Goal: Check status: Check status

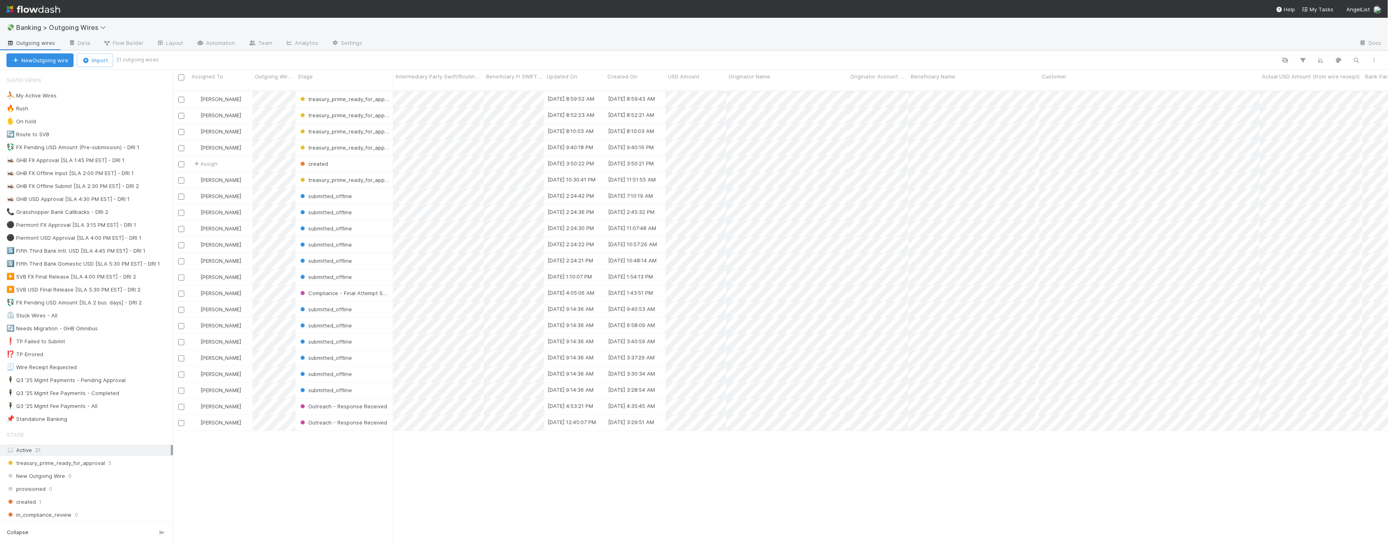
scroll to position [452, 1208]
click at [99, 91] on div "⛹️ My Active Wires 11" at bounding box center [89, 95] width 166 height 10
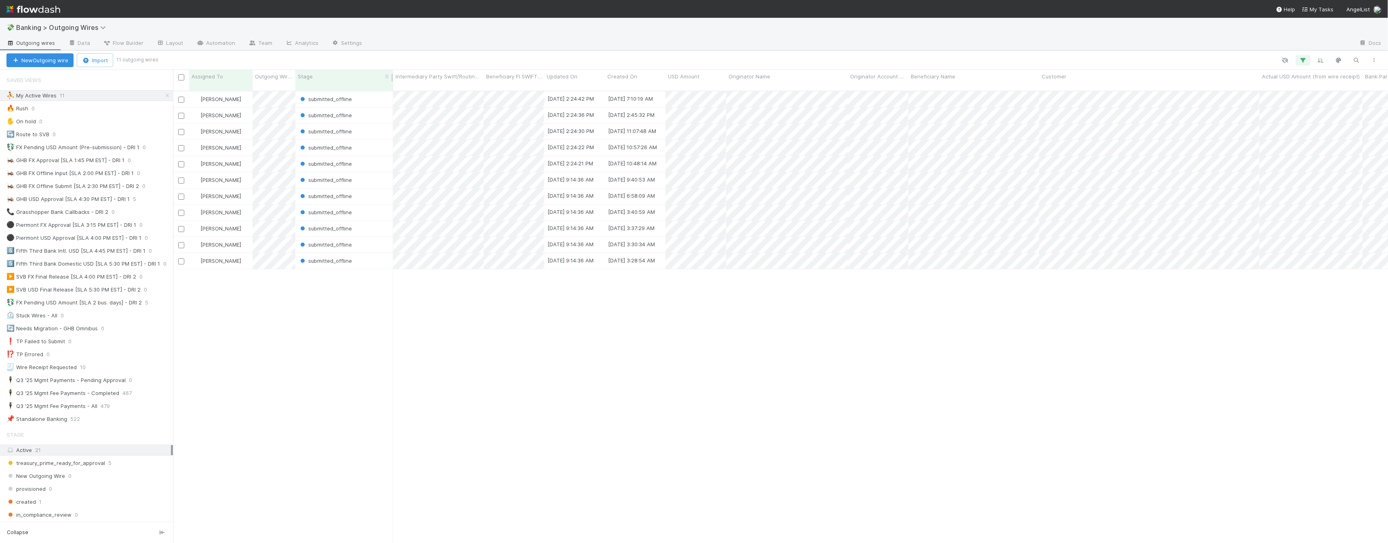
scroll to position [452, 1208]
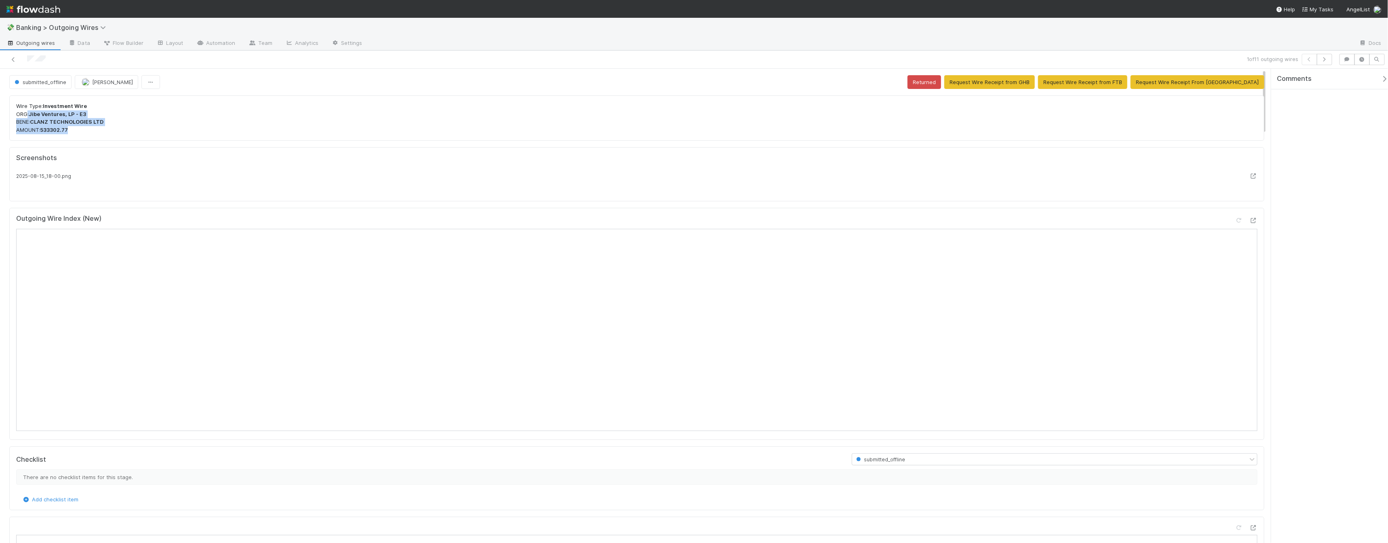
drag, startPoint x: 96, startPoint y: 140, endPoint x: 6, endPoint y: 106, distance: 95.5
click at [248, 131] on p "Wire Type: Investment Wire ORG: Jibe Ventures, LP - E3 BENE: CLANZ TECHNOLOGIES…" at bounding box center [636, 118] width 1241 height 32
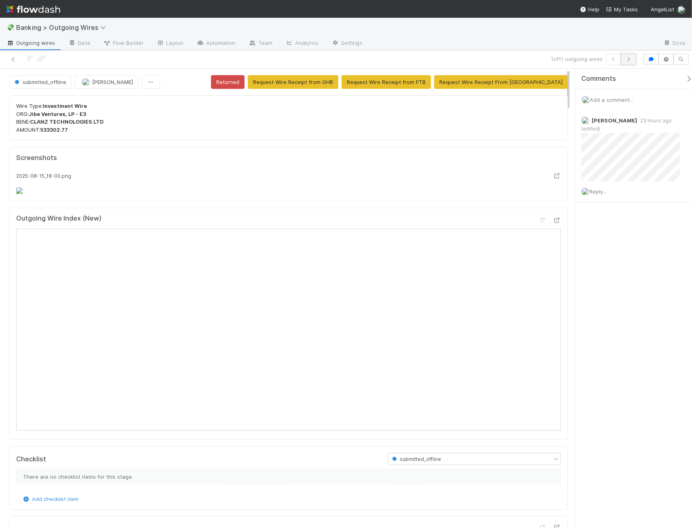
click at [631, 61] on button "button" at bounding box center [628, 59] width 15 height 11
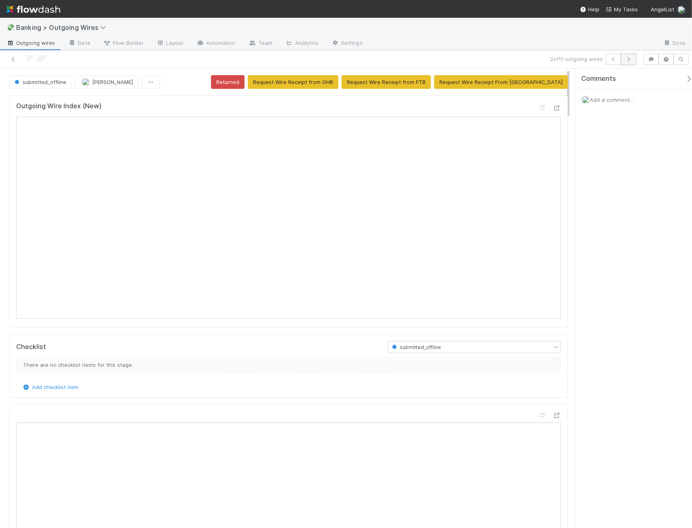
click at [629, 59] on icon "button" at bounding box center [628, 59] width 8 height 5
click at [612, 58] on icon "button" at bounding box center [613, 59] width 8 height 5
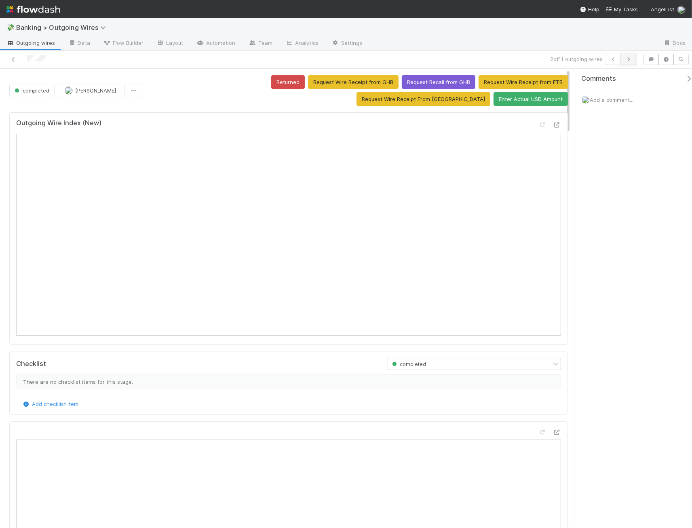
click at [631, 61] on button "button" at bounding box center [628, 59] width 15 height 11
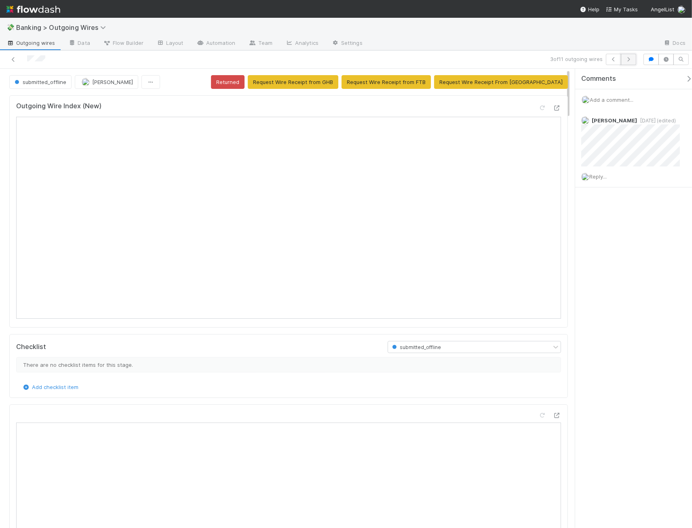
click at [634, 59] on button "button" at bounding box center [628, 59] width 15 height 11
click at [628, 60] on icon "button" at bounding box center [628, 59] width 8 height 5
click at [621, 97] on span "Add a comment..." at bounding box center [611, 100] width 44 height 6
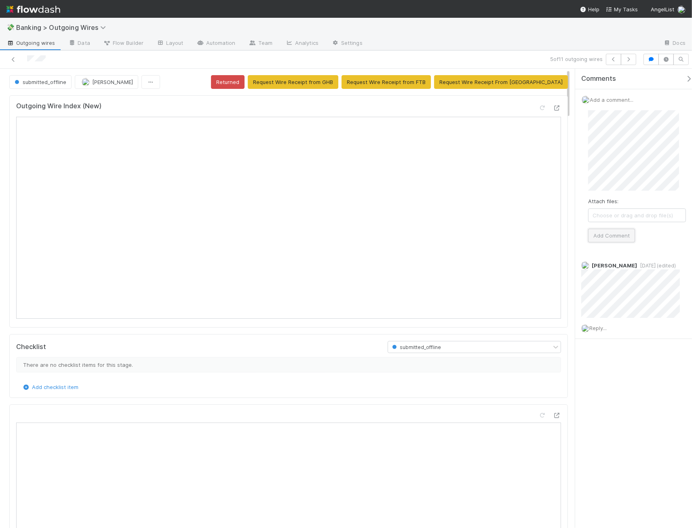
click at [619, 235] on button "Add Comment" at bounding box center [611, 236] width 47 height 14
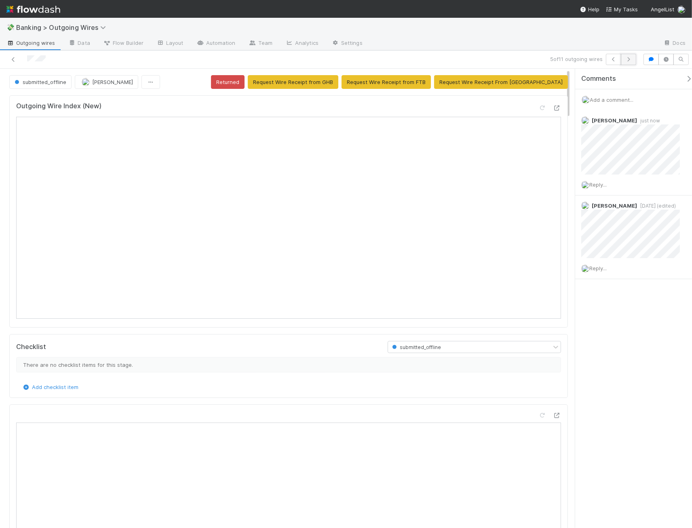
click at [629, 55] on button "button" at bounding box center [628, 59] width 15 height 11
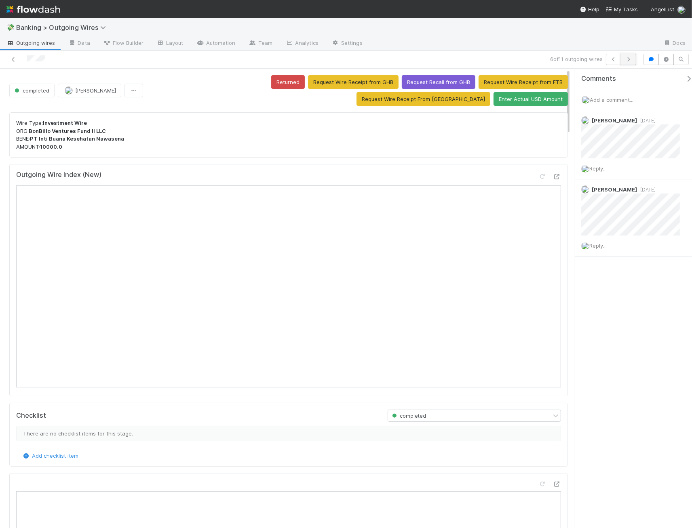
click at [629, 59] on icon "button" at bounding box center [628, 59] width 8 height 5
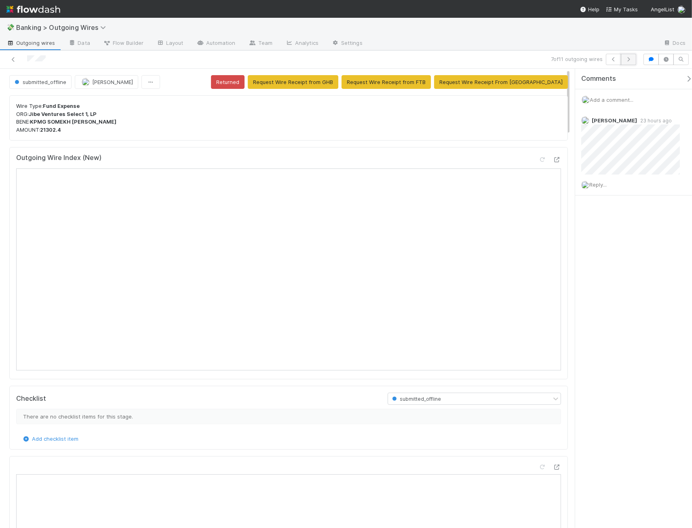
click at [632, 61] on button "button" at bounding box center [628, 59] width 15 height 11
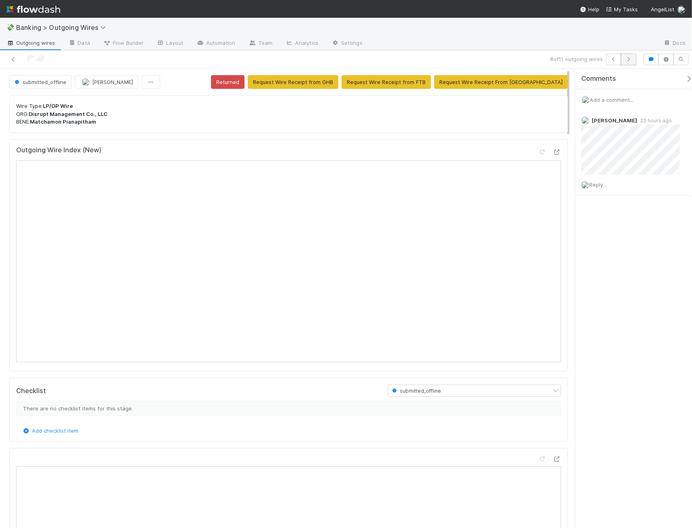
click at [633, 59] on button "button" at bounding box center [628, 59] width 15 height 11
click at [626, 59] on icon "button" at bounding box center [628, 59] width 8 height 5
click at [634, 59] on button "button" at bounding box center [628, 59] width 15 height 11
click at [8, 56] on div at bounding box center [163, 59] width 320 height 11
click at [15, 61] on icon at bounding box center [13, 59] width 8 height 5
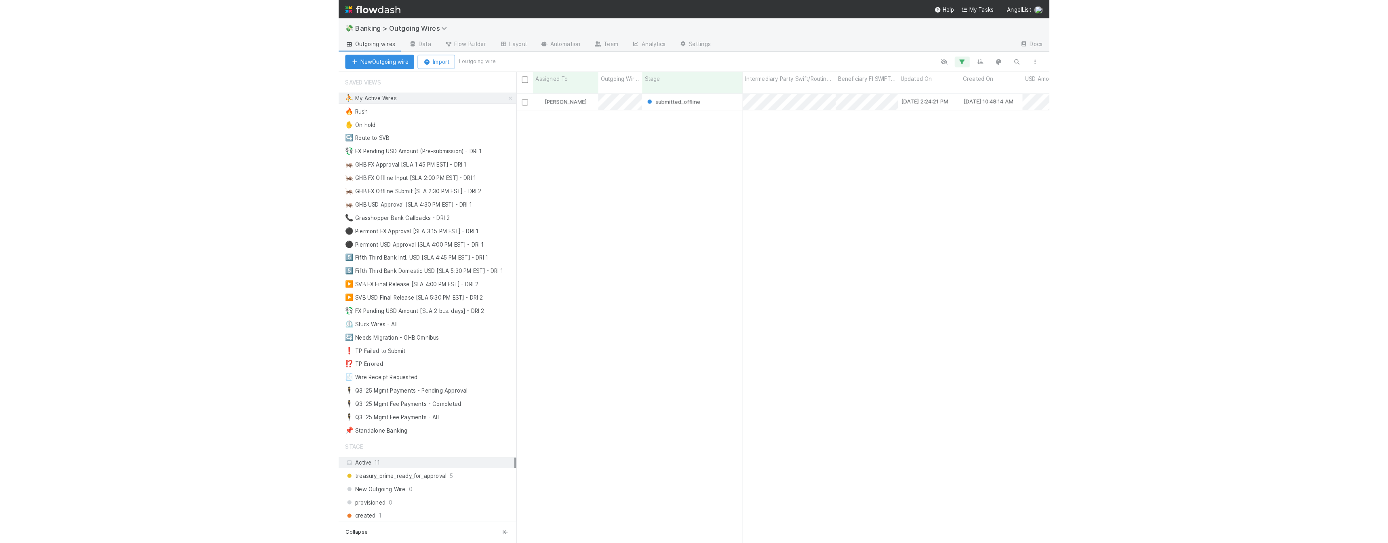
scroll to position [438, 512]
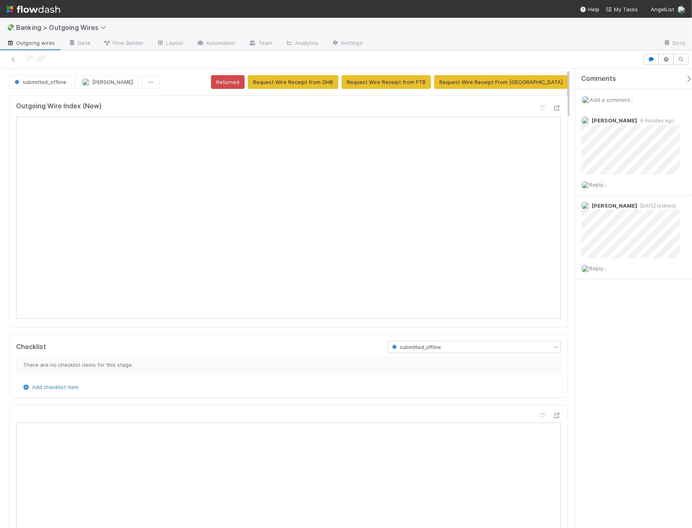
click at [627, 103] on div "Add a comment..." at bounding box center [637, 99] width 124 height 21
click at [632, 99] on span "Add a comment..." at bounding box center [611, 100] width 44 height 6
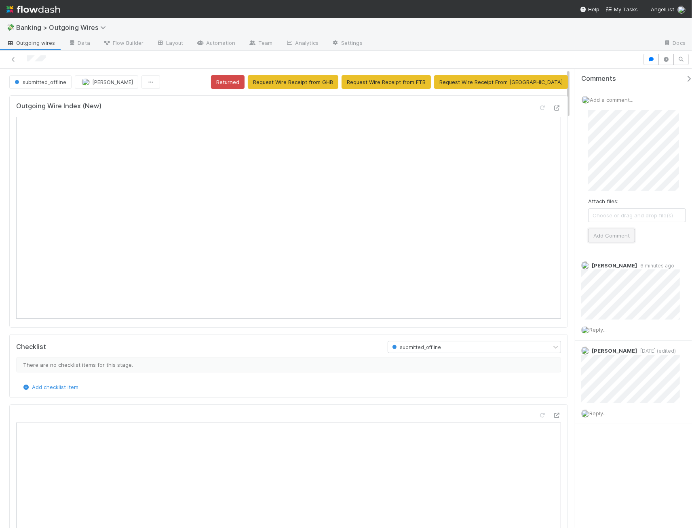
click at [617, 240] on button "Add Comment" at bounding box center [611, 236] width 47 height 14
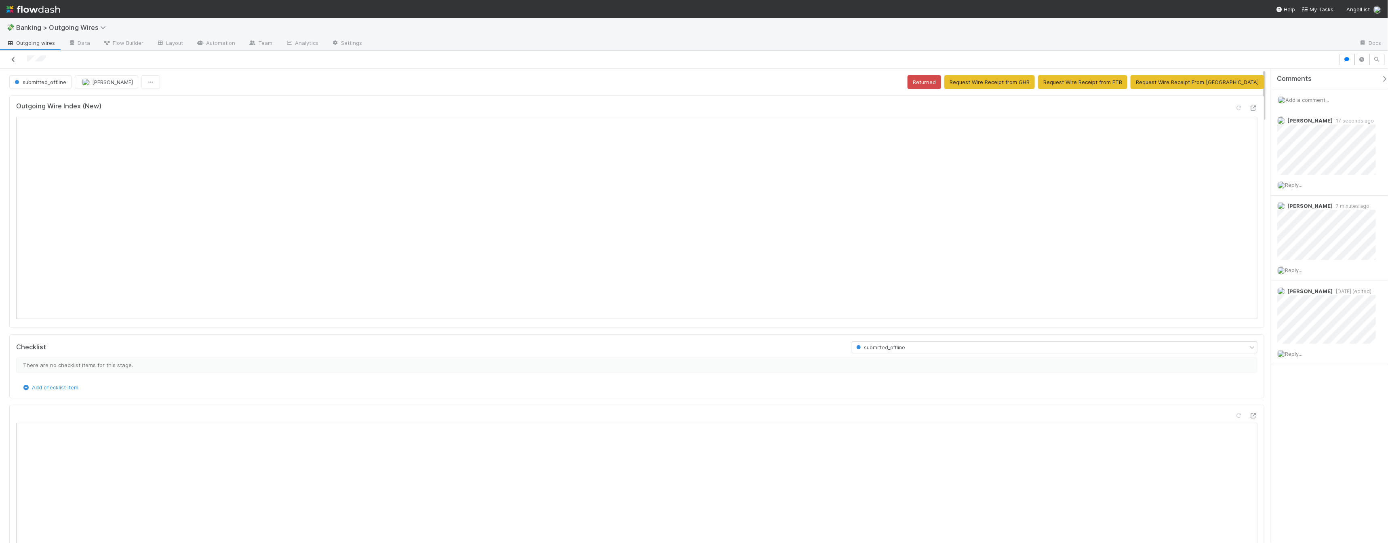
click at [13, 61] on icon at bounding box center [13, 59] width 8 height 5
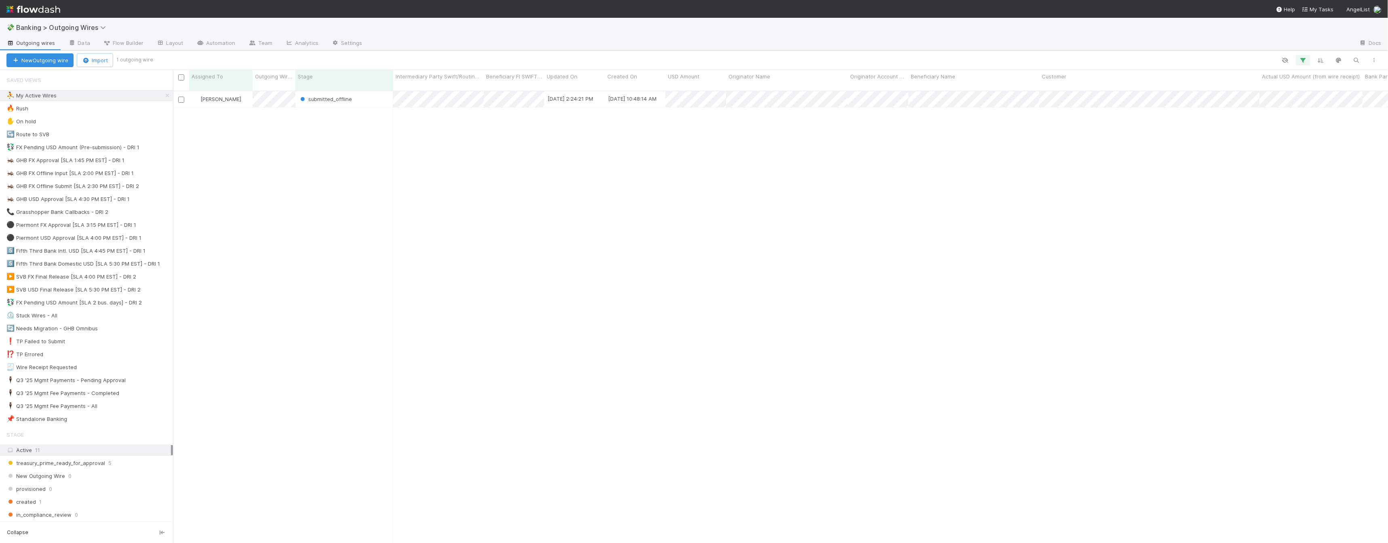
scroll to position [452, 1208]
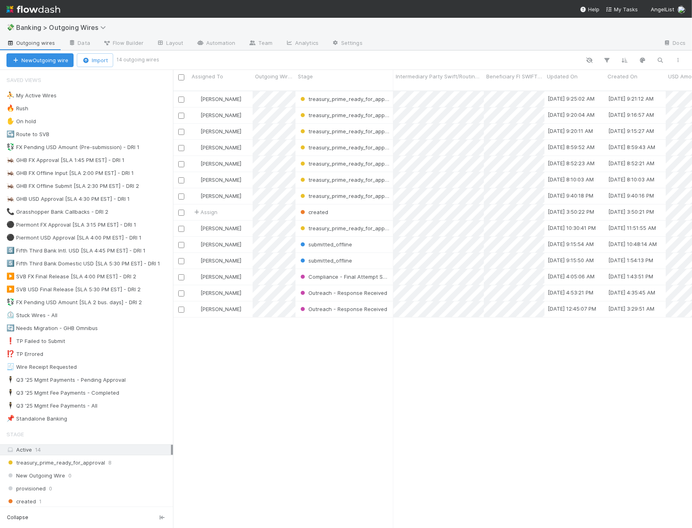
scroll to position [438, 512]
click at [656, 63] on icon "button" at bounding box center [660, 60] width 8 height 7
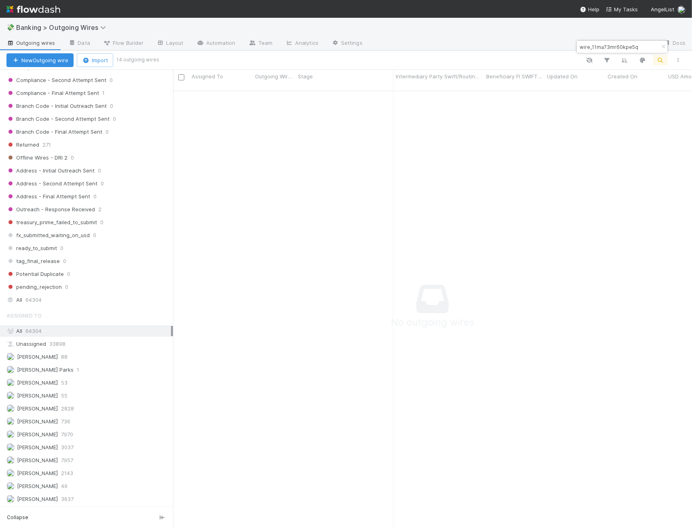
scroll to position [431, 505]
type input "wire_11ma73mr60kpe5q"
click at [107, 295] on div "All 64304" at bounding box center [88, 300] width 164 height 10
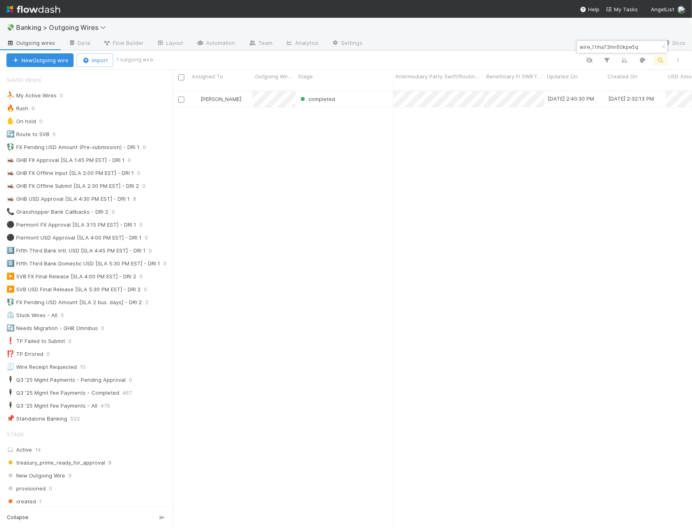
scroll to position [438, 512]
click at [332, 96] on span "completed" at bounding box center [321, 99] width 27 height 6
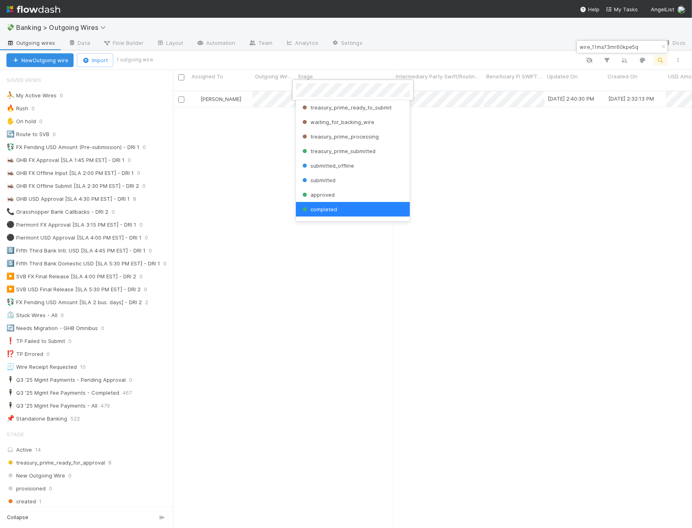
click at [416, 122] on div at bounding box center [346, 264] width 692 height 528
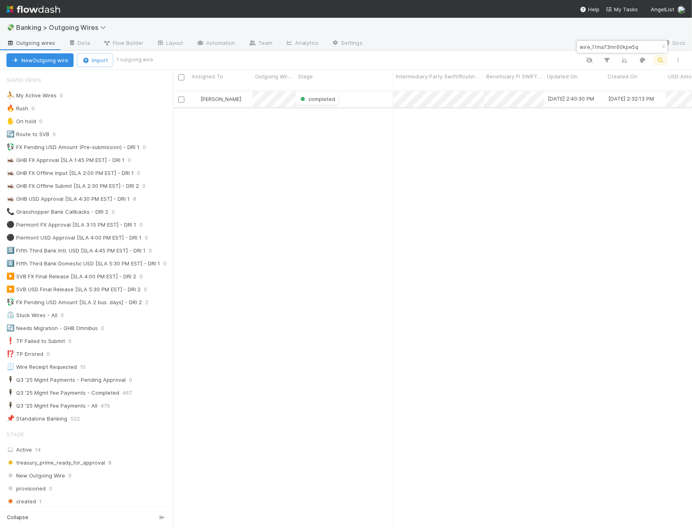
click at [365, 96] on div "completed" at bounding box center [344, 99] width 98 height 16
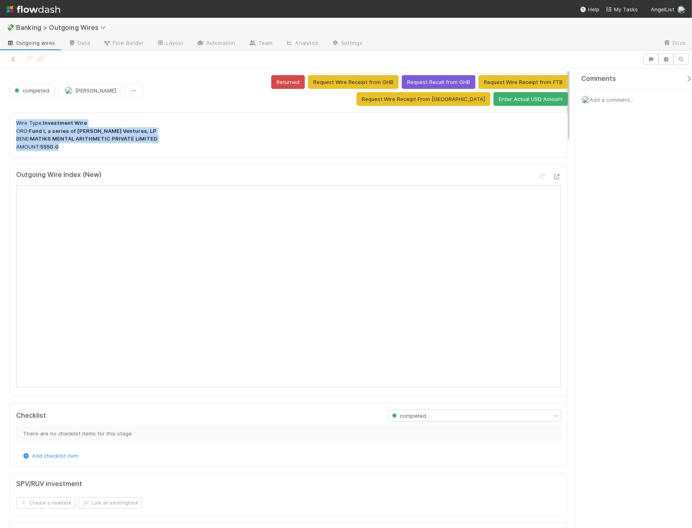
drag, startPoint x: 66, startPoint y: 143, endPoint x: 6, endPoint y: 119, distance: 63.8
click at [181, 141] on p "Wire Type: Investment Wire ORG: Fund I, a series of Anmol Maini Ventures, LP BE…" at bounding box center [288, 135] width 545 height 32
click at [9, 58] on icon at bounding box center [13, 59] width 8 height 5
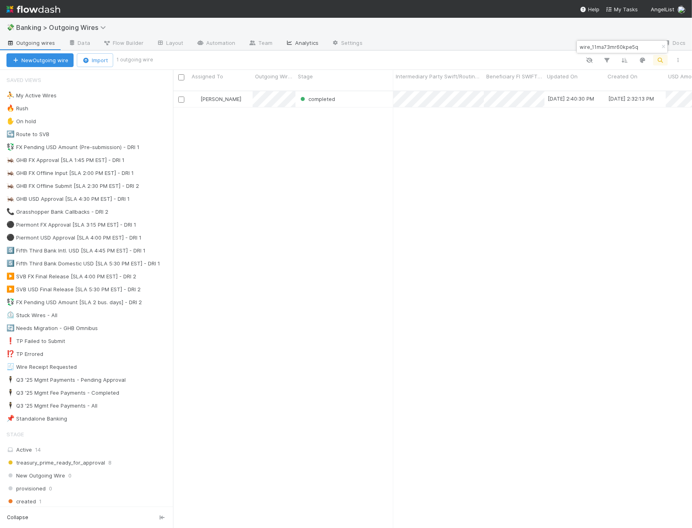
scroll to position [438, 512]
click at [661, 46] on icon "button" at bounding box center [663, 46] width 8 height 5
click at [606, 59] on icon "button" at bounding box center [607, 60] width 8 height 7
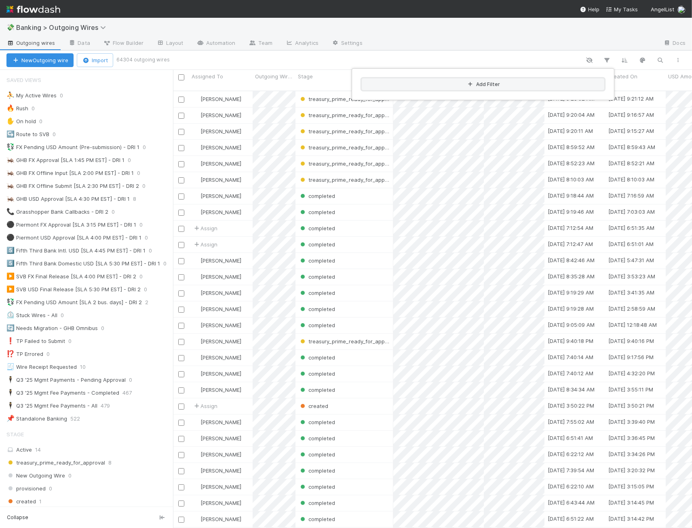
drag, startPoint x: 548, startPoint y: 81, endPoint x: 542, endPoint y: 85, distance: 7.1
click at [548, 81] on button "Add Filter" at bounding box center [483, 84] width 242 height 12
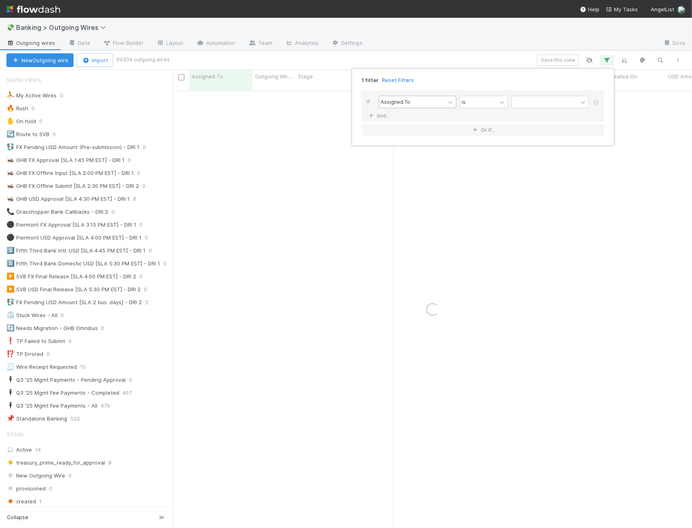
click at [427, 101] on div "Assigned To" at bounding box center [411, 102] width 65 height 12
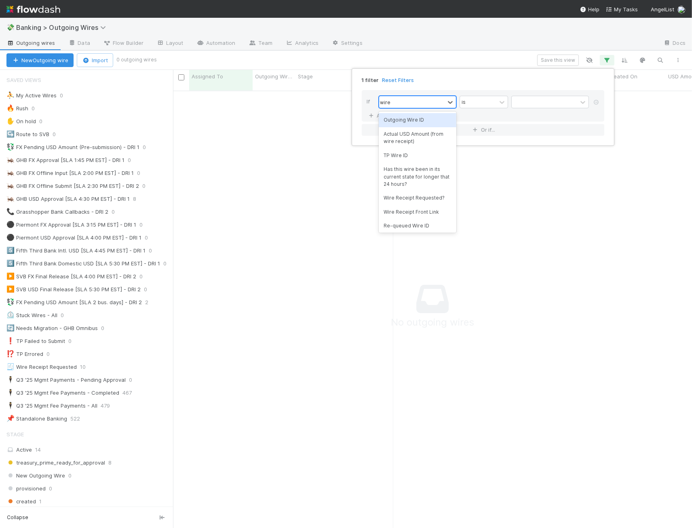
type input "wire id"
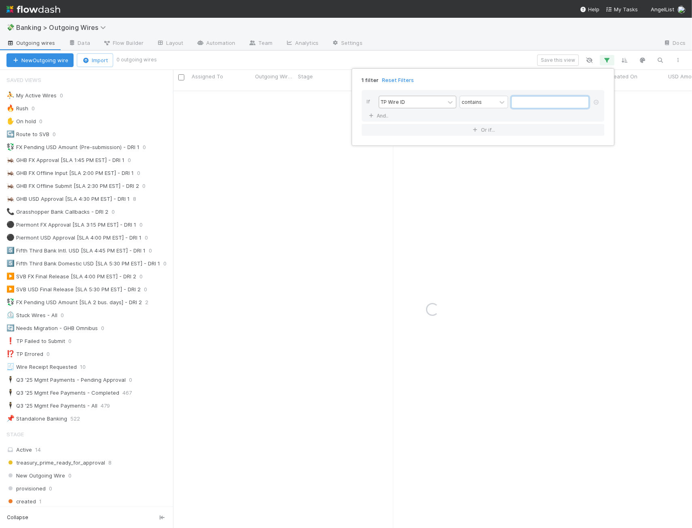
paste input "wire_11ma6ch560f9th2"
type input "wire_11ma6ch560f9th2"
click at [431, 129] on button "Or if..." at bounding box center [483, 130] width 242 height 12
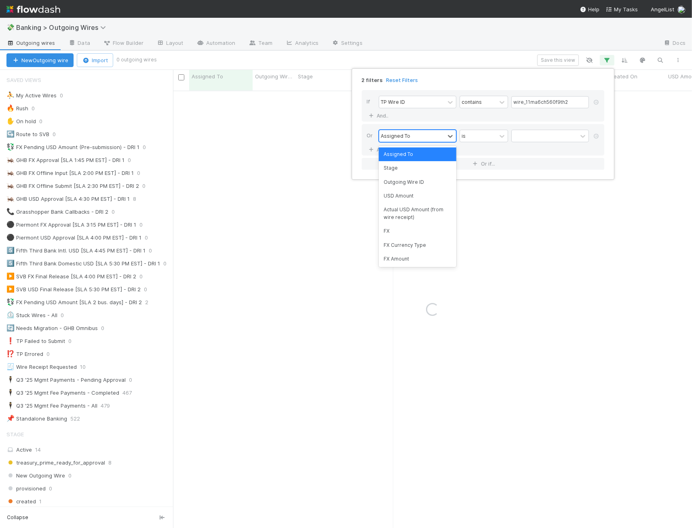
click at [406, 133] on div "Assigned To" at bounding box center [395, 135] width 29 height 7
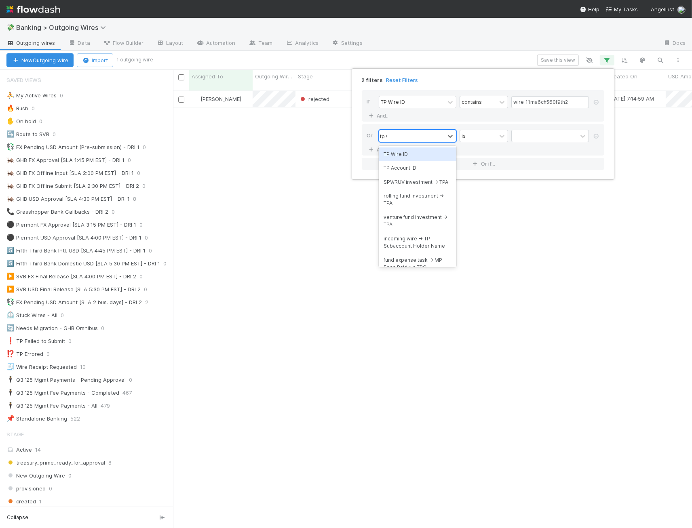
type input "tp wi"
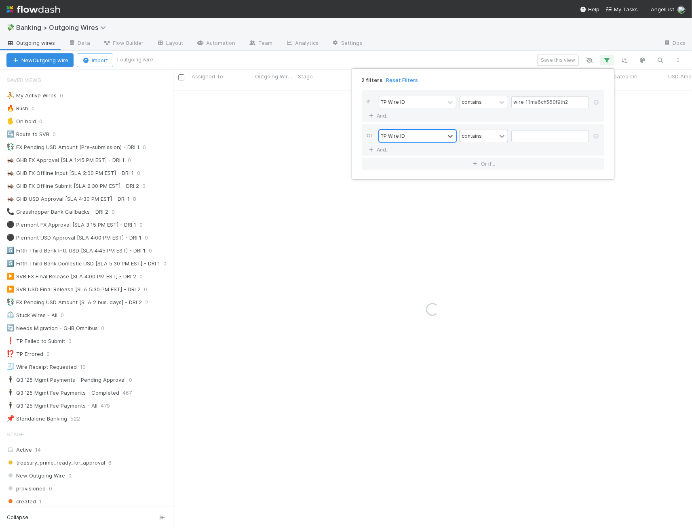
click at [505, 138] on icon at bounding box center [502, 136] width 8 height 8
click at [528, 134] on input "text" at bounding box center [550, 136] width 78 height 12
paste input "wire_11ma6ch560f9th2"
click at [531, 137] on input "wire_11ma6ch560f9th2" at bounding box center [550, 136] width 78 height 12
click at [532, 137] on input "wire_11ma6ch560f9th2" at bounding box center [550, 136] width 78 height 12
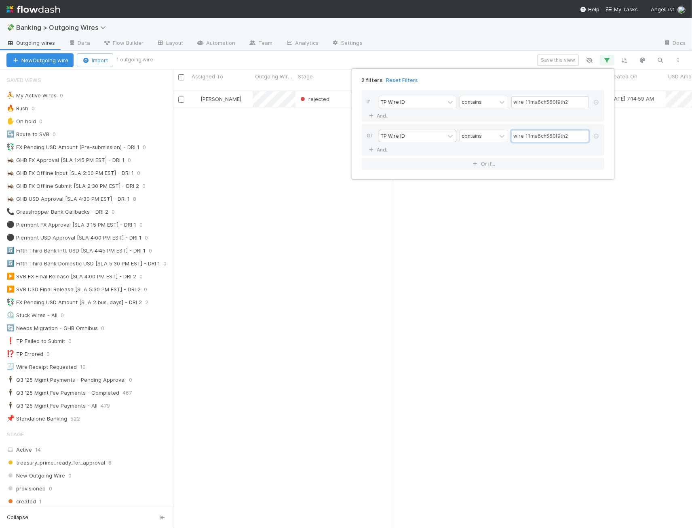
paste input "73mr60kpe5q"
type input "wire_11ma73mr60kpe5q"
click at [409, 307] on div "2 filters Reset Filters If TP Wire ID contains wire_11ma6ch560f9th2 And.. Or TP…" at bounding box center [346, 264] width 692 height 528
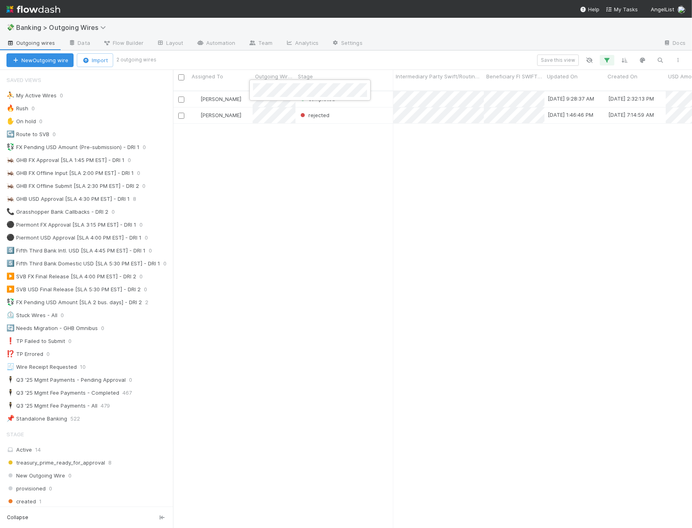
click at [441, 196] on div at bounding box center [346, 264] width 692 height 528
click at [269, 182] on div at bounding box center [346, 264] width 692 height 528
click at [667, 56] on button "button" at bounding box center [660, 60] width 15 height 11
drag, startPoint x: 620, startPoint y: 57, endPoint x: 607, endPoint y: 64, distance: 14.5
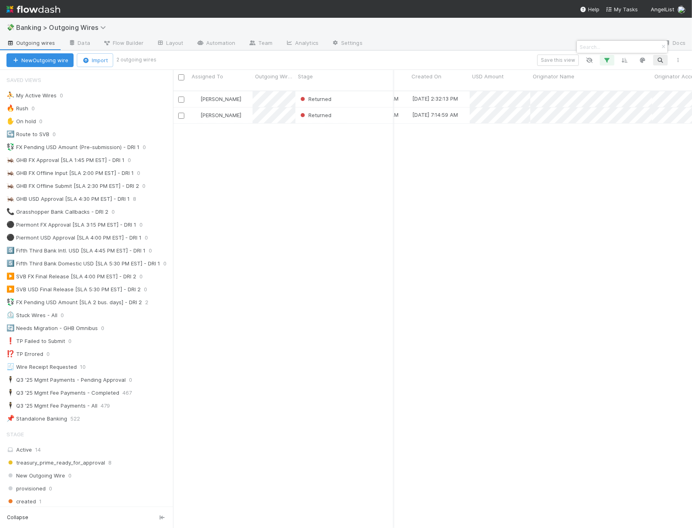
click at [620, 57] on div at bounding box center [346, 264] width 692 height 528
click at [604, 63] on button "button" at bounding box center [607, 60] width 15 height 11
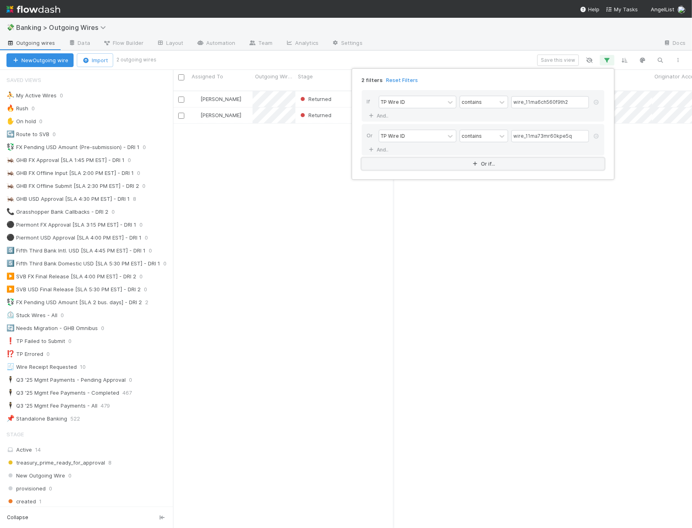
click at [427, 168] on button "Or if..." at bounding box center [483, 164] width 242 height 12
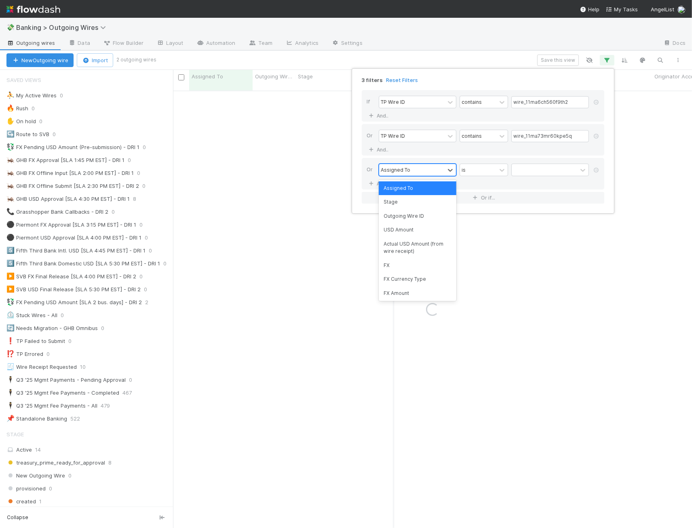
click at [416, 171] on div "Assigned To" at bounding box center [411, 170] width 65 height 12
type input "tp wir"
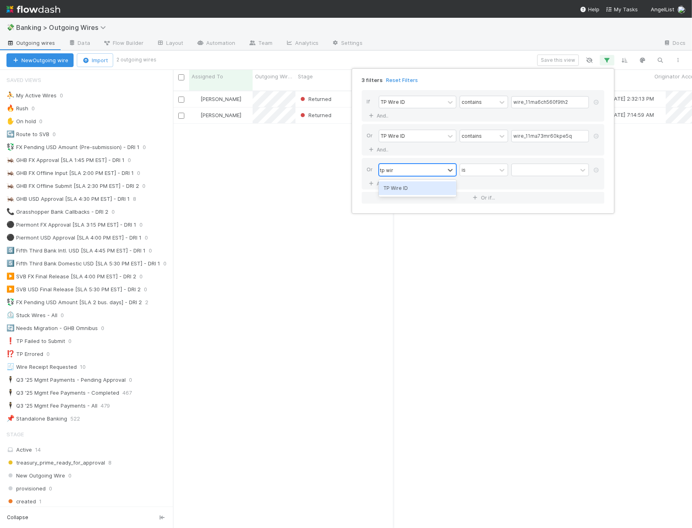
scroll to position [438, 512]
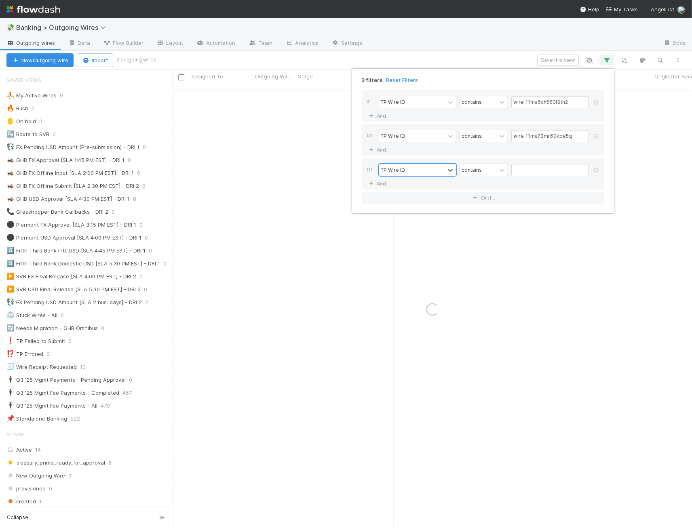
click at [543, 180] on div "Or option TP Wire ID, selected. 0 results available. Select is focused ,type to…" at bounding box center [483, 174] width 242 height 32
click at [547, 172] on input "text" at bounding box center [550, 170] width 78 height 12
paste input "wire_11ma6q2p60h4n2c"
type input "wire_11ma6q2p60h4n2c"
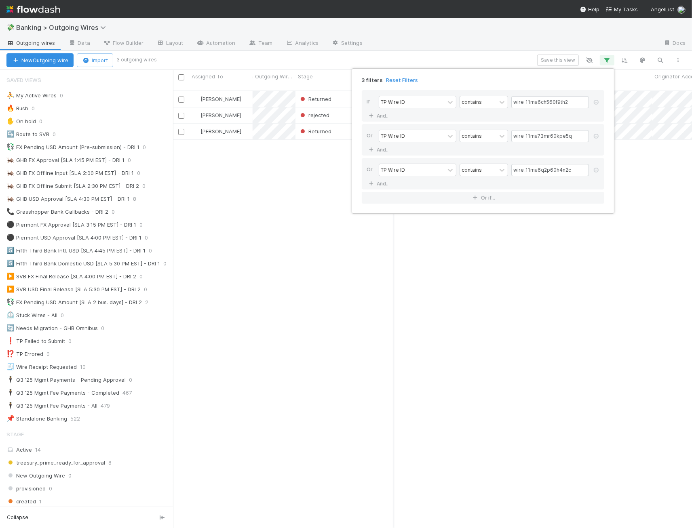
click at [320, 260] on div "3 filters Reset Filters If TP Wire ID contains wire_11ma6ch560f9th2 And.. Or TP…" at bounding box center [346, 264] width 692 height 528
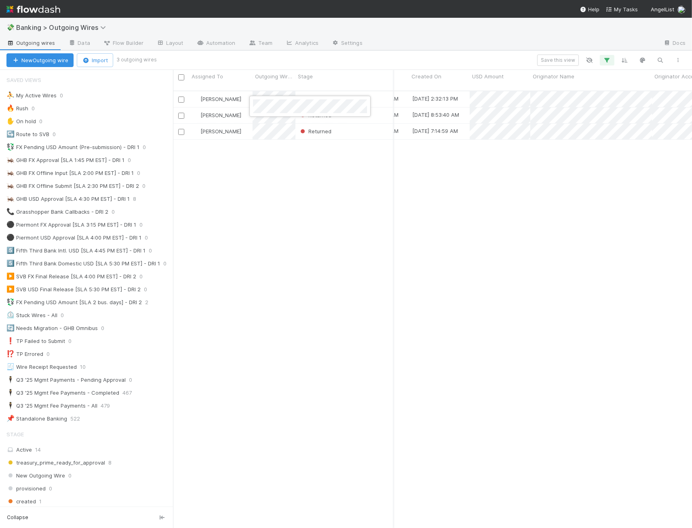
click at [555, 230] on div at bounding box center [346, 264] width 692 height 528
click at [610, 59] on icon "button" at bounding box center [607, 60] width 8 height 7
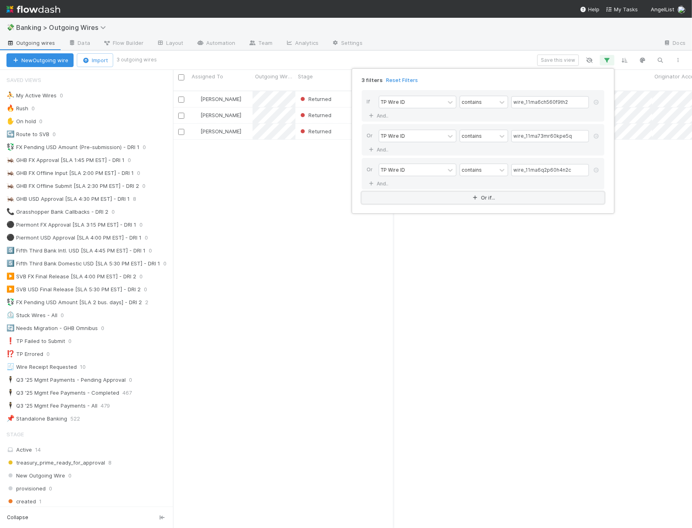
click at [391, 197] on button "Or if..." at bounding box center [483, 198] width 242 height 12
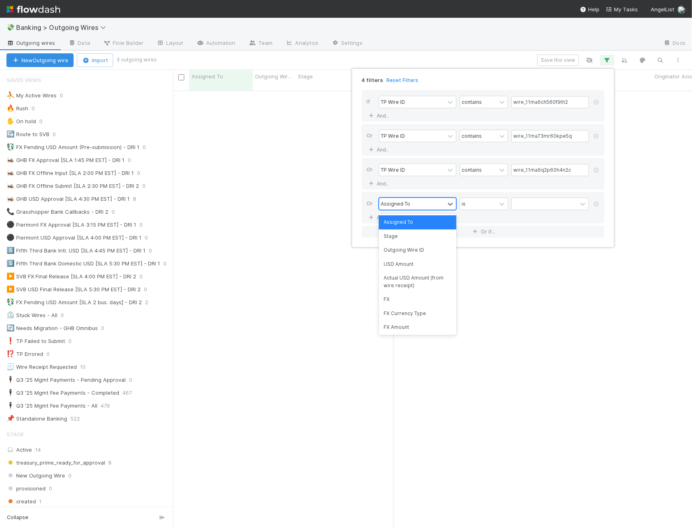
click at [398, 204] on div "Assigned To" at bounding box center [395, 203] width 29 height 7
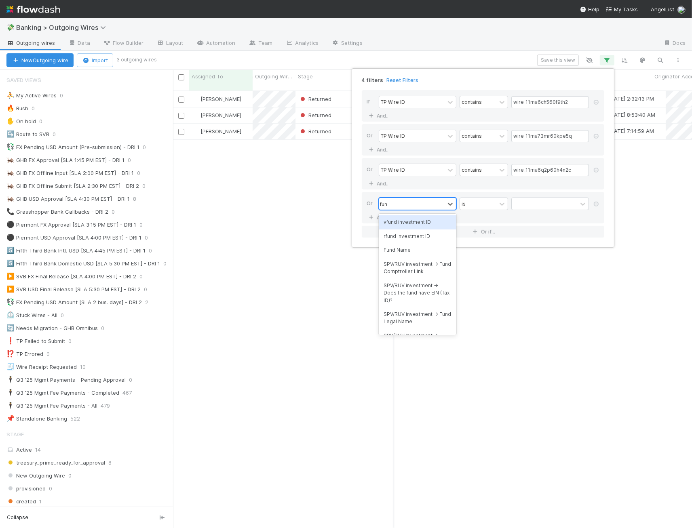
type input "fund"
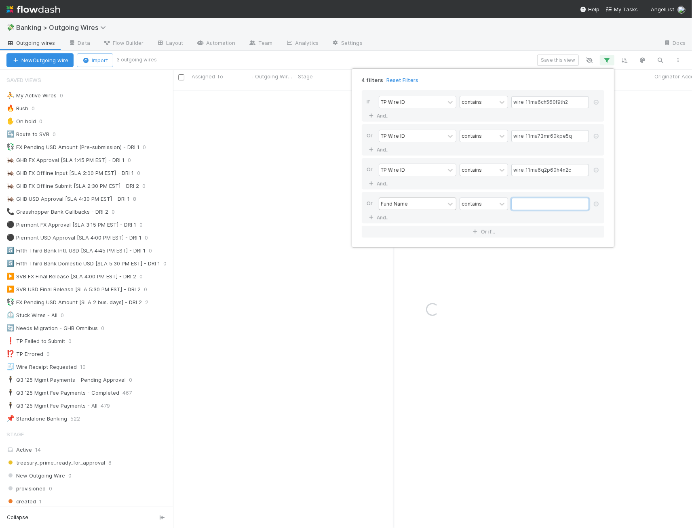
paste input "108808"
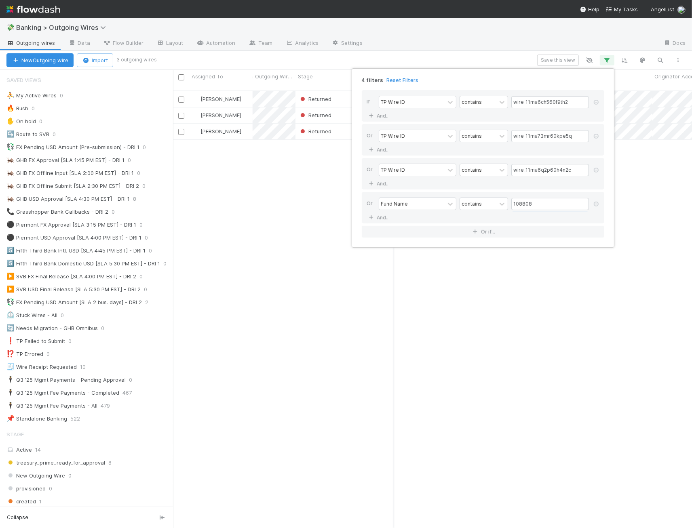
click at [508, 202] on div "Fund Name contains 108808" at bounding box center [485, 205] width 213 height 14
click at [524, 201] on input "108808" at bounding box center [550, 204] width 78 height 12
paste input "RO-0414 Fund I, a series of AngelList"
type input "RO-0414 Fund I, a series of AngelList"
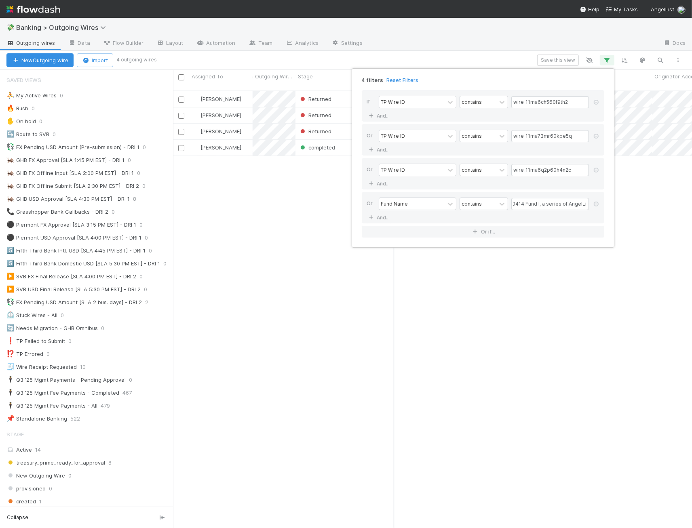
scroll to position [0, 0]
click at [442, 235] on button "Or if..." at bounding box center [483, 232] width 242 height 12
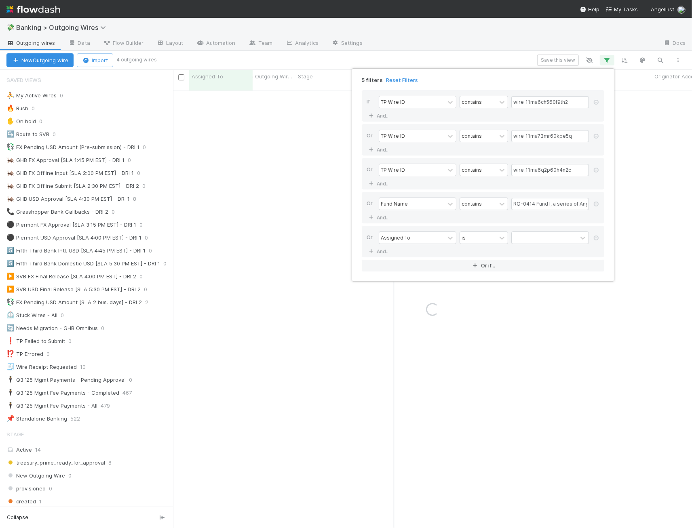
click at [400, 239] on div "Assigned To" at bounding box center [395, 237] width 29 height 7
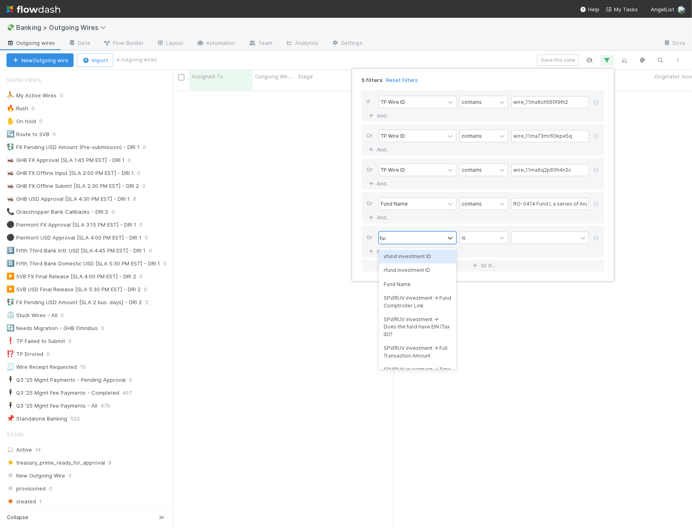
type input "fund"
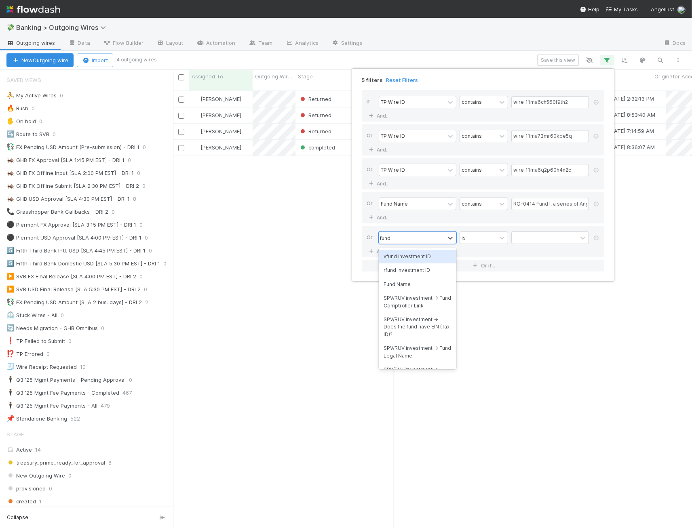
scroll to position [438, 512]
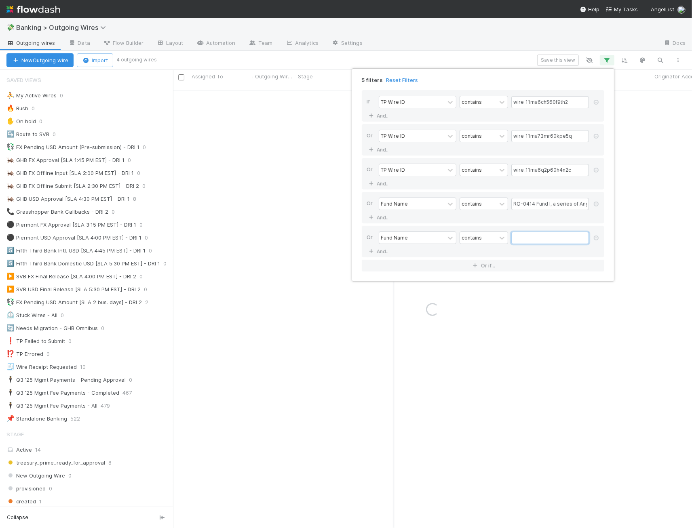
paste input "BonBillo Ventures Fund II LLC 2025"
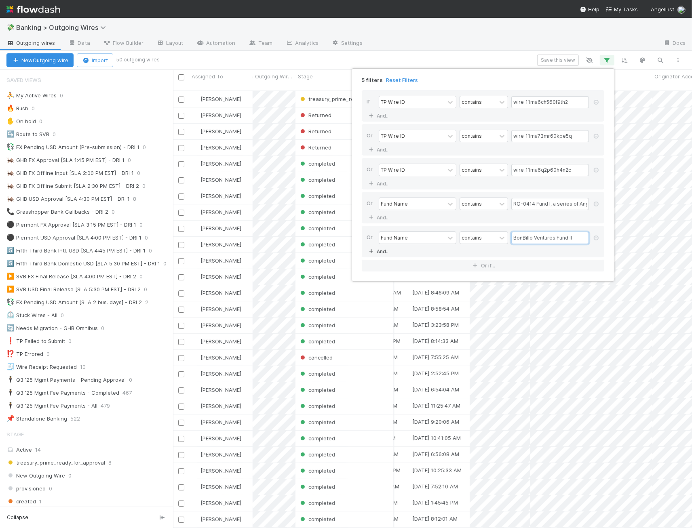
type input "BonBillo Ventures Fund II"
click at [380, 248] on link "And.." at bounding box center [378, 252] width 25 height 12
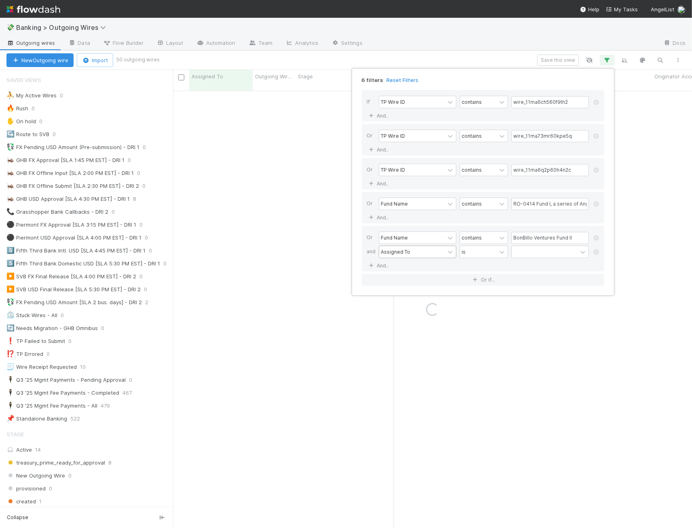
click at [411, 251] on div "Assigned To" at bounding box center [411, 252] width 65 height 12
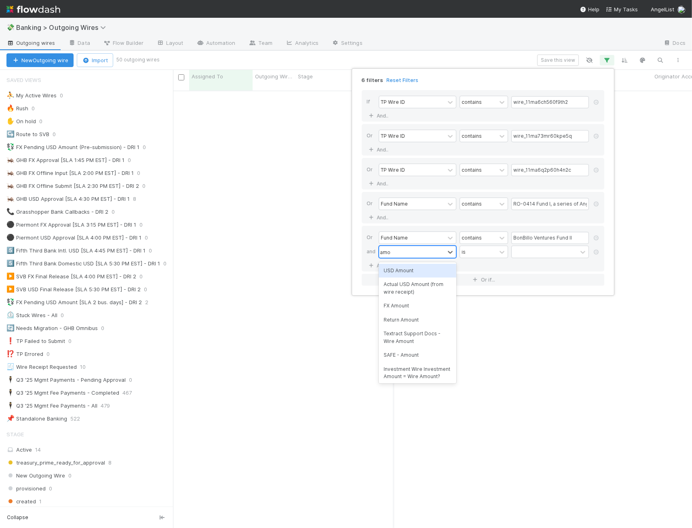
type input "amount"
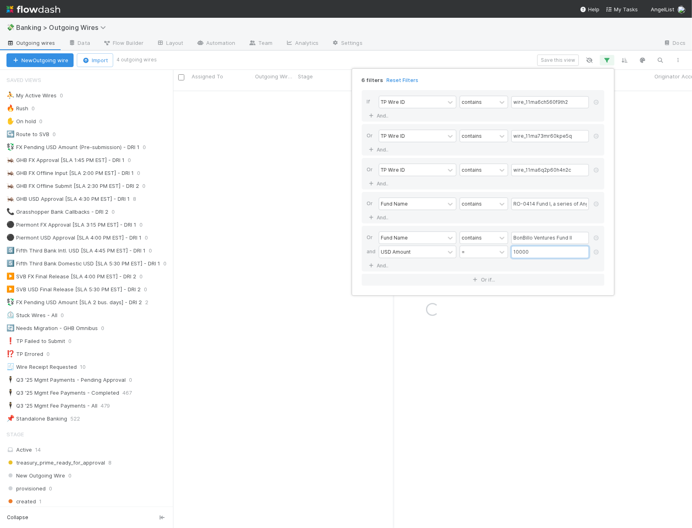
type input "10000"
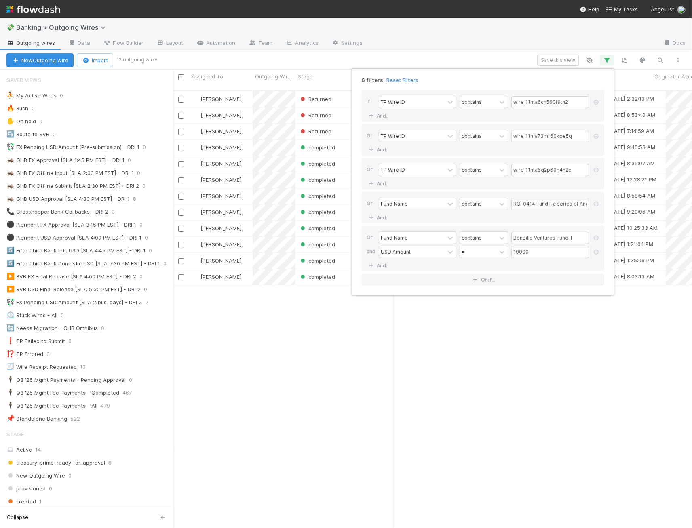
scroll to position [0, 196]
click at [594, 240] on icon at bounding box center [596, 238] width 8 height 5
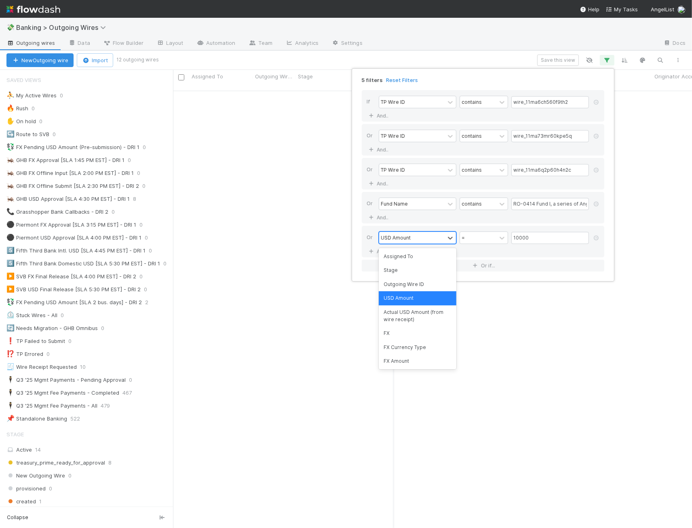
click at [428, 238] on div "USD Amount" at bounding box center [411, 238] width 65 height 12
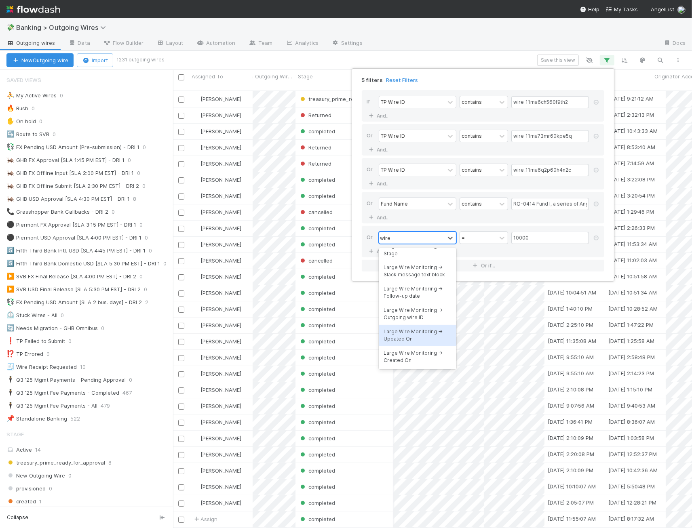
scroll to position [438, 512]
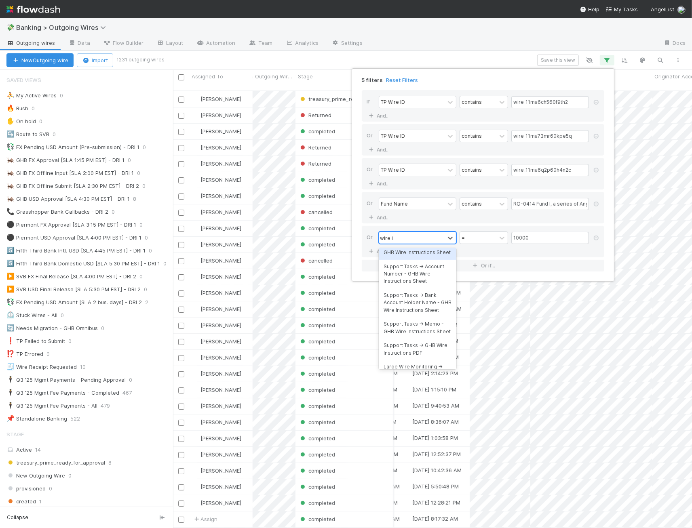
type input "wire id"
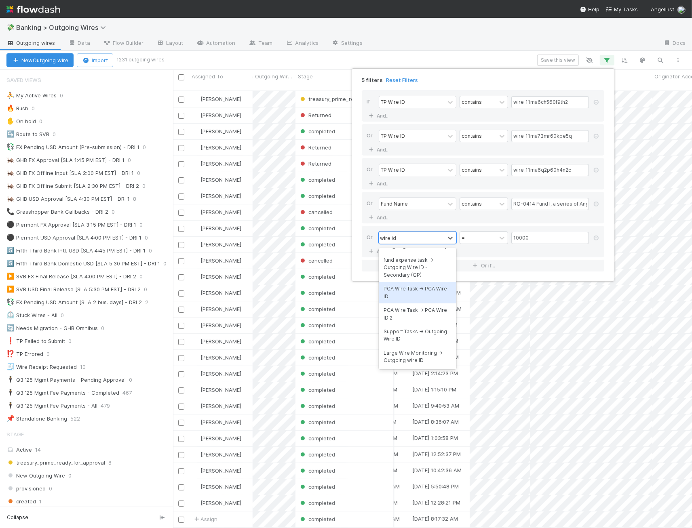
scroll to position [0, 0]
click at [417, 261] on div "Outgoing Wire ID" at bounding box center [418, 257] width 78 height 14
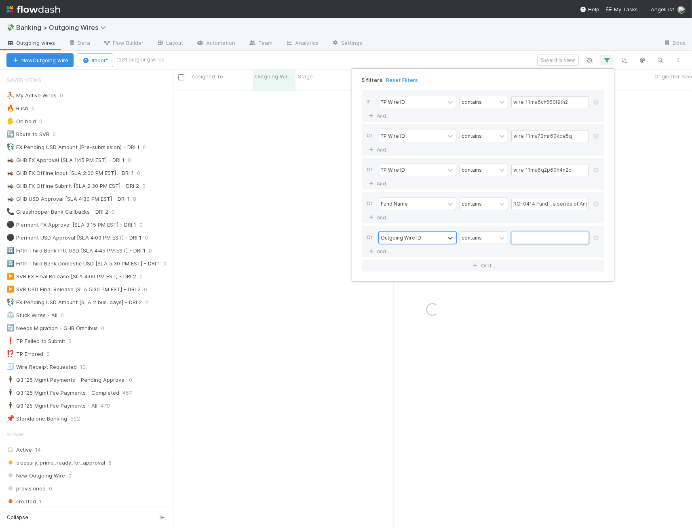
click at [550, 238] on input "text" at bounding box center [550, 238] width 78 height 12
paste input "108401"
type input "108401"
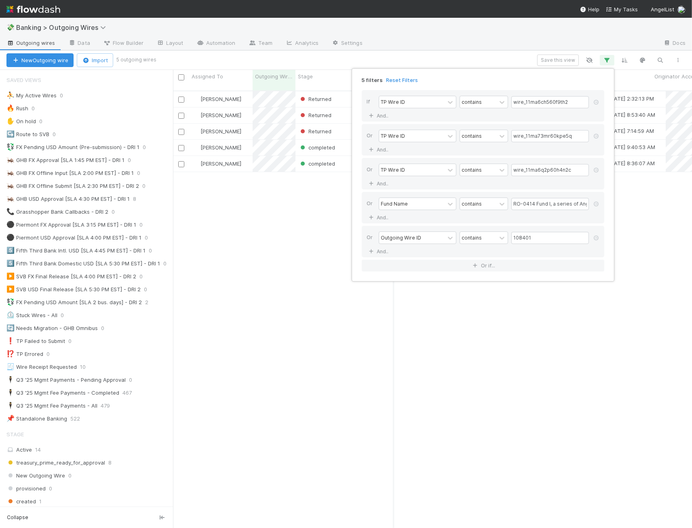
scroll to position [438, 512]
click at [441, 270] on button "Or if..." at bounding box center [483, 266] width 242 height 12
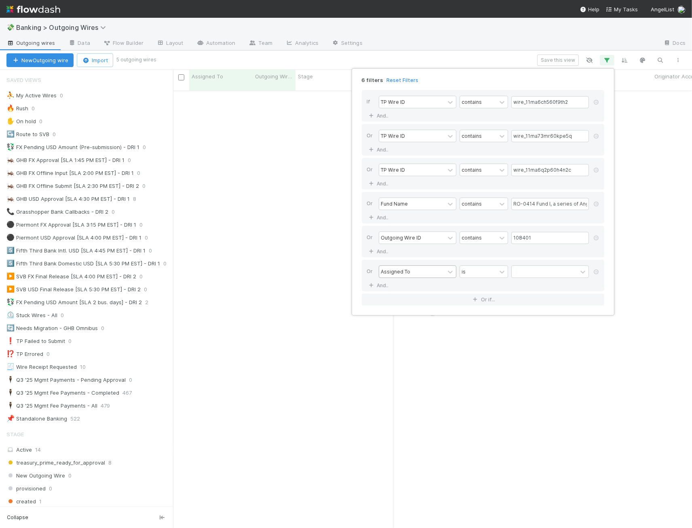
click at [399, 274] on div "Assigned To" at bounding box center [395, 271] width 29 height 7
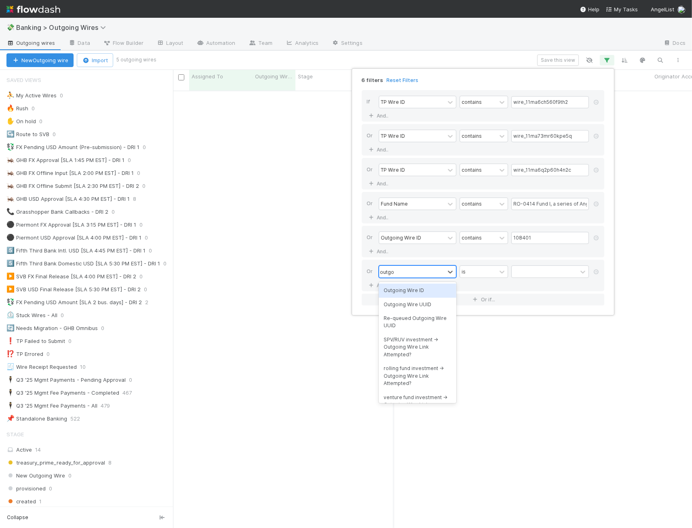
type input "outgoing"
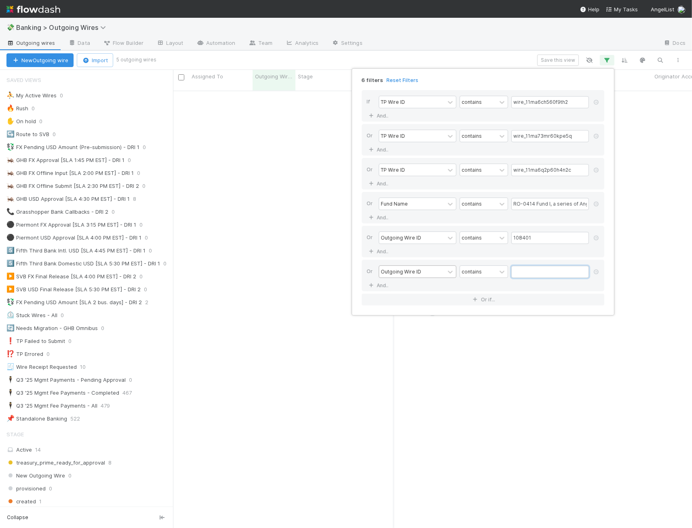
click at [529, 271] on input "text" at bounding box center [550, 272] width 78 height 12
paste input "108102"
type input "108102"
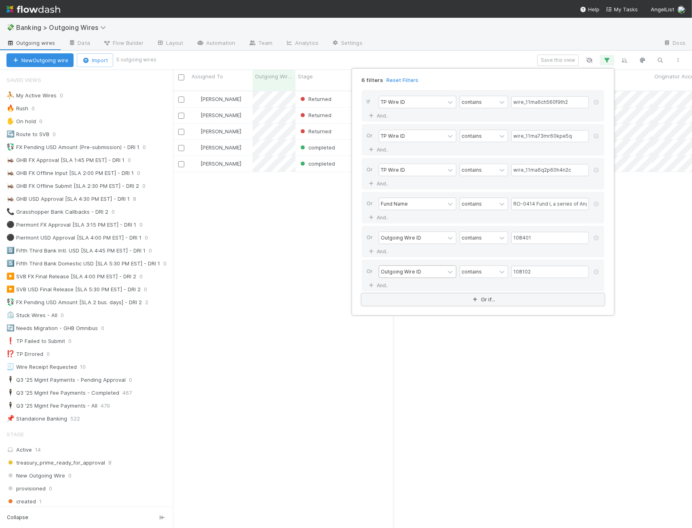
click at [442, 300] on button "Or if..." at bounding box center [483, 300] width 242 height 12
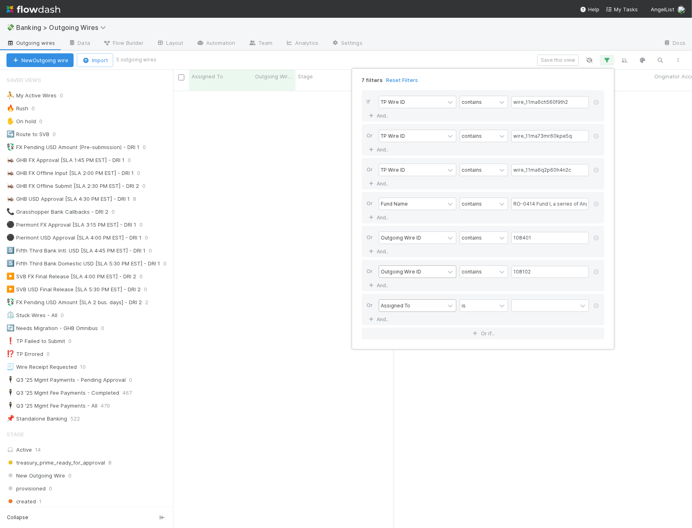
click at [407, 311] on div "Assigned To" at bounding box center [411, 306] width 65 height 12
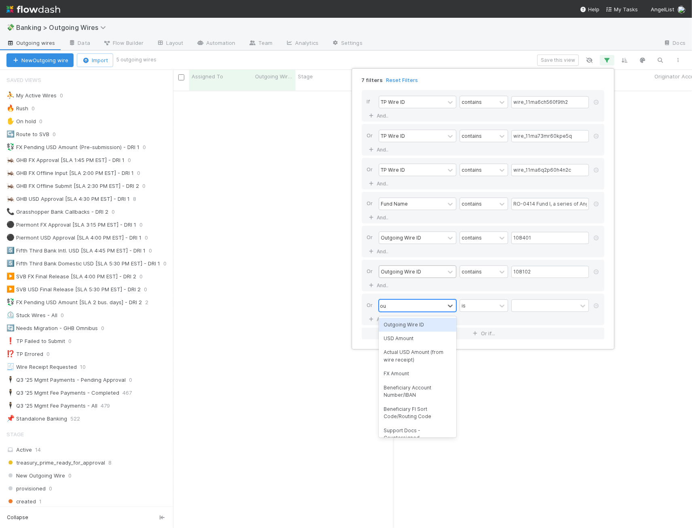
type input "out"
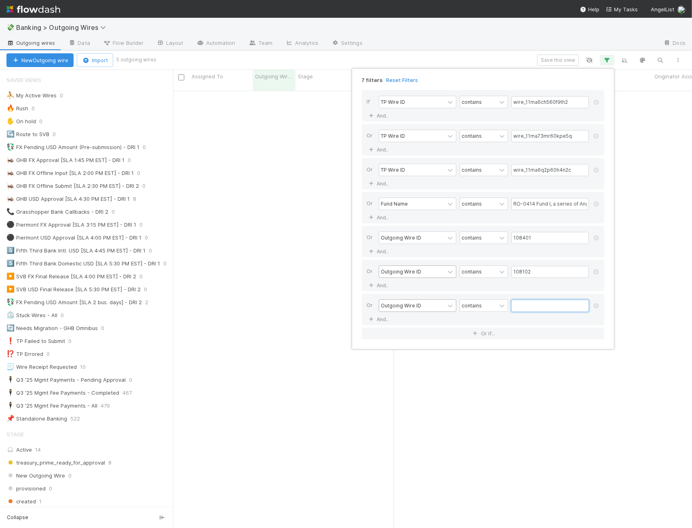
paste input "108103BBI"
type input "108103"
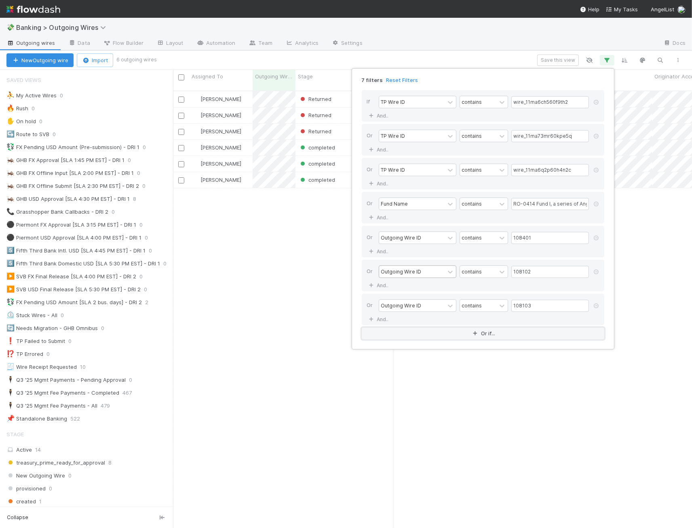
click at [420, 335] on button "Or if..." at bounding box center [483, 334] width 242 height 12
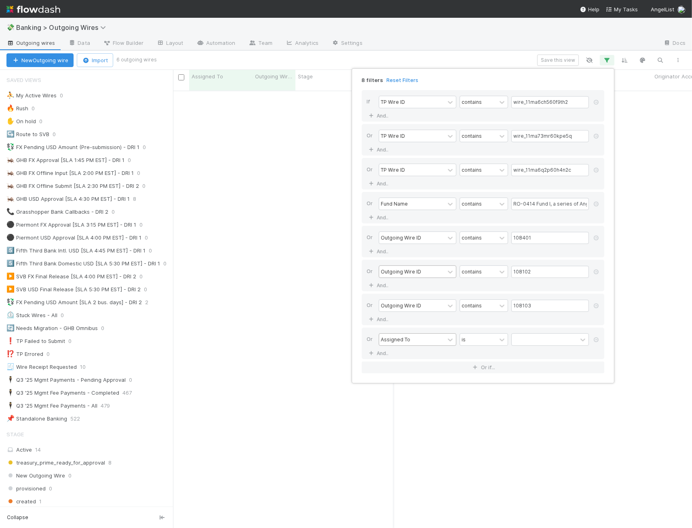
click at [420, 341] on div "Assigned To" at bounding box center [411, 340] width 65 height 12
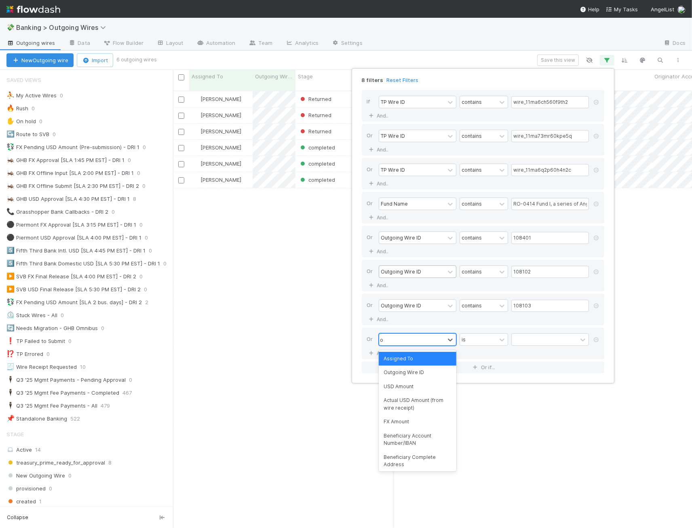
type input "outg"
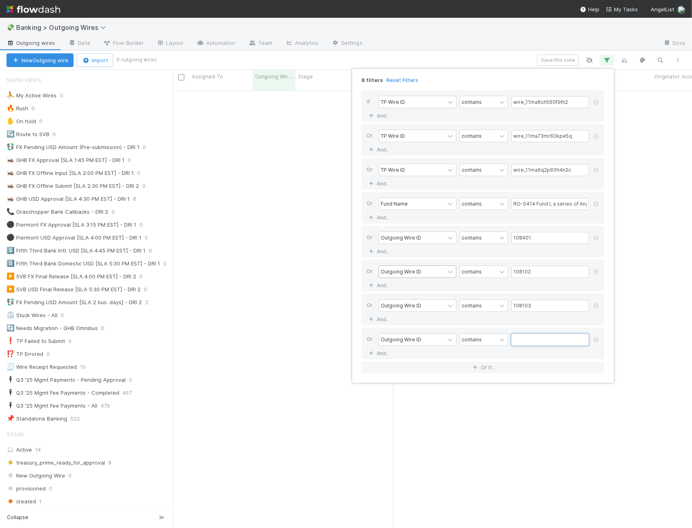
paste input "108105"
type input "108105"
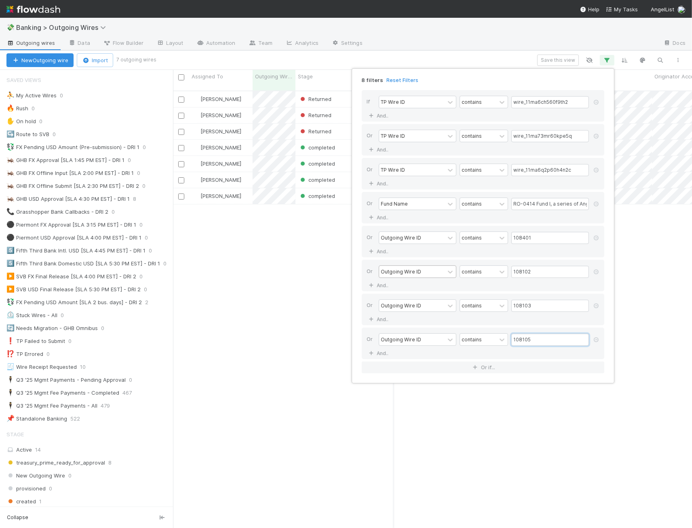
click at [538, 343] on input "108105" at bounding box center [550, 340] width 78 height 12
click at [434, 366] on button "Or if..." at bounding box center [483, 368] width 242 height 12
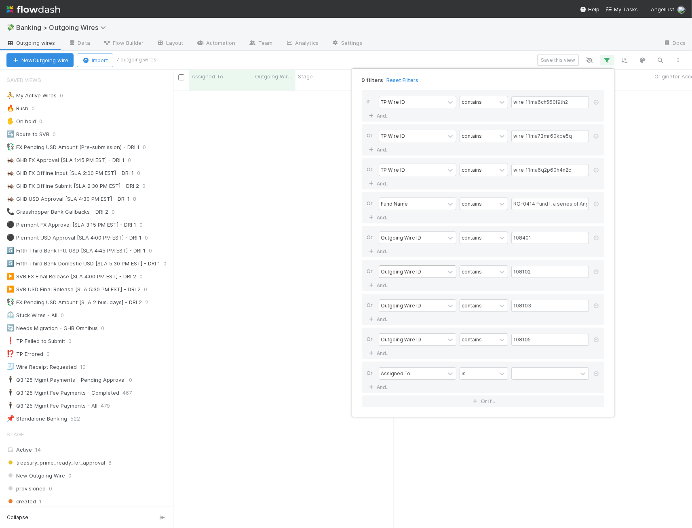
click at [419, 381] on div "Assigned To is" at bounding box center [485, 374] width 213 height 14
click at [400, 377] on div "Assigned To" at bounding box center [395, 373] width 29 height 7
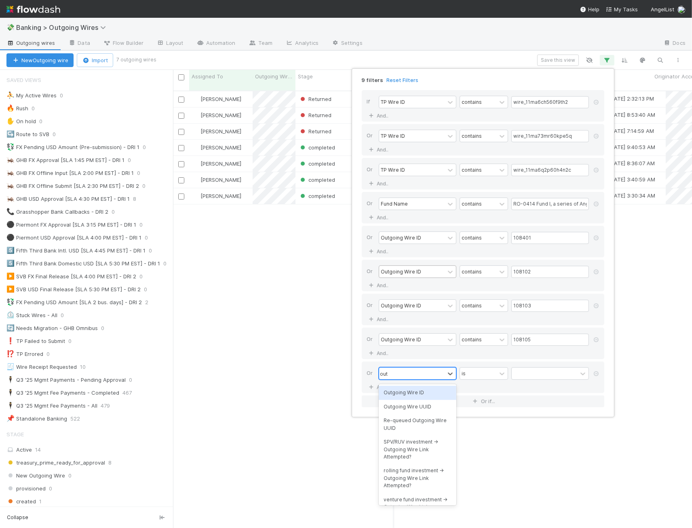
type input "outg"
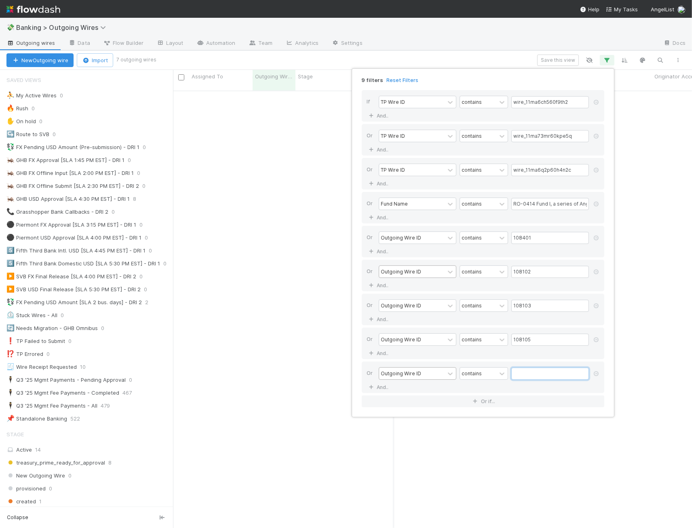
paste input "108285BBI"
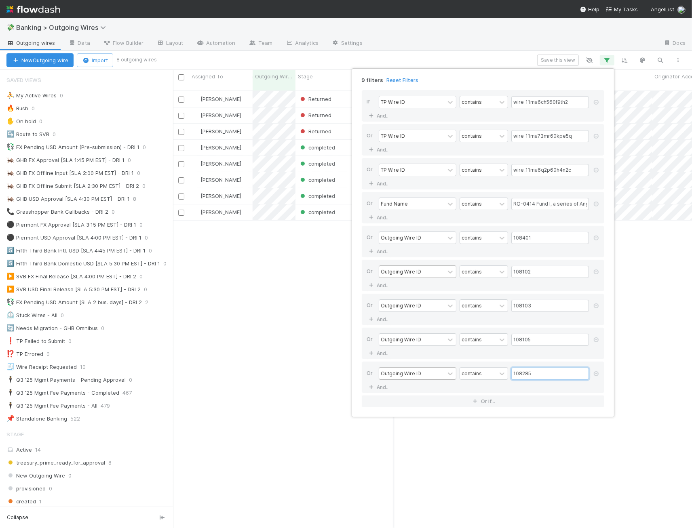
type input "108285"
click at [254, 361] on div "9 filters Reset Filters If TP Wire ID contains wire_11ma6ch560f9th2 And.. Or TP…" at bounding box center [346, 264] width 692 height 528
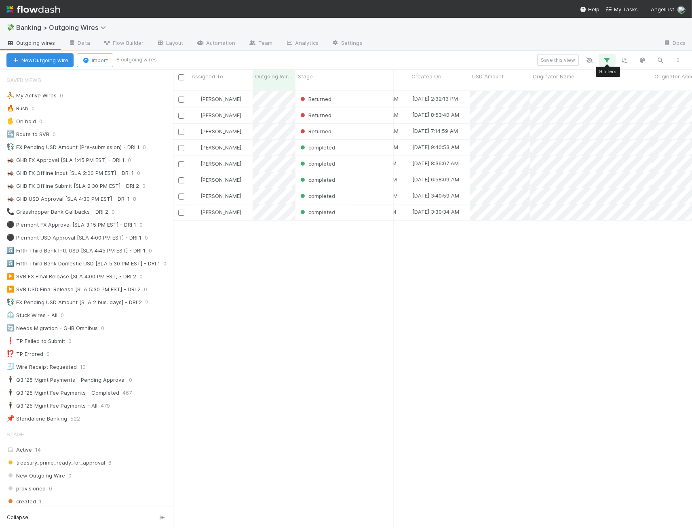
click at [606, 63] on icon "button" at bounding box center [607, 60] width 8 height 7
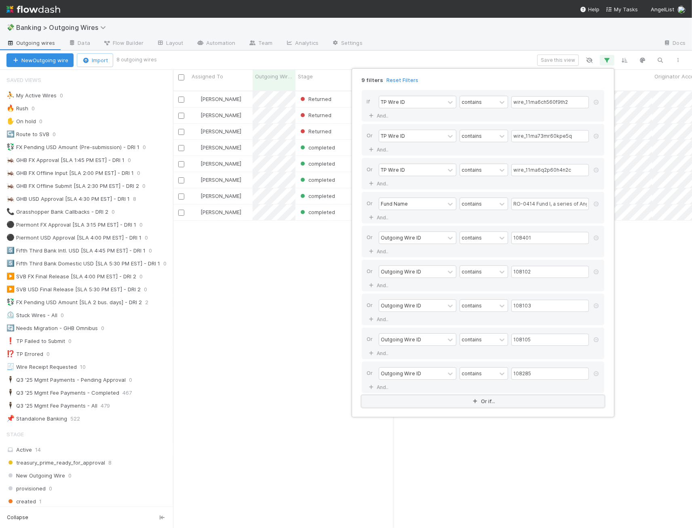
click at [404, 406] on button "Or if..." at bounding box center [483, 402] width 242 height 12
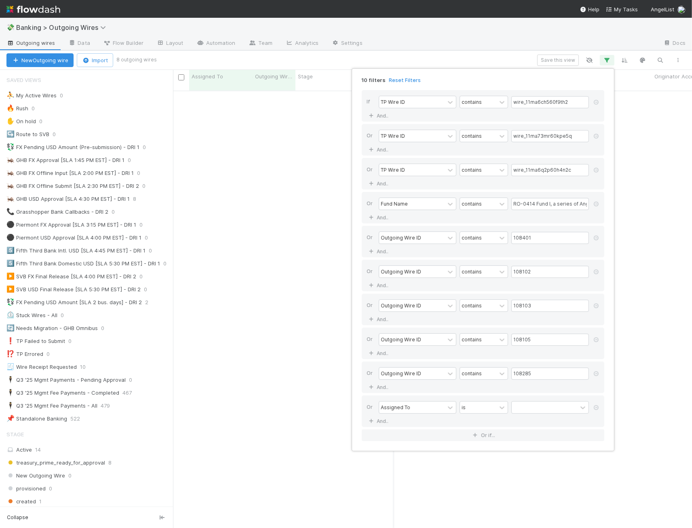
click at [404, 400] on div "Or Assigned To is And.." at bounding box center [483, 412] width 242 height 32
click at [406, 408] on div "Assigned To" at bounding box center [395, 407] width 29 height 7
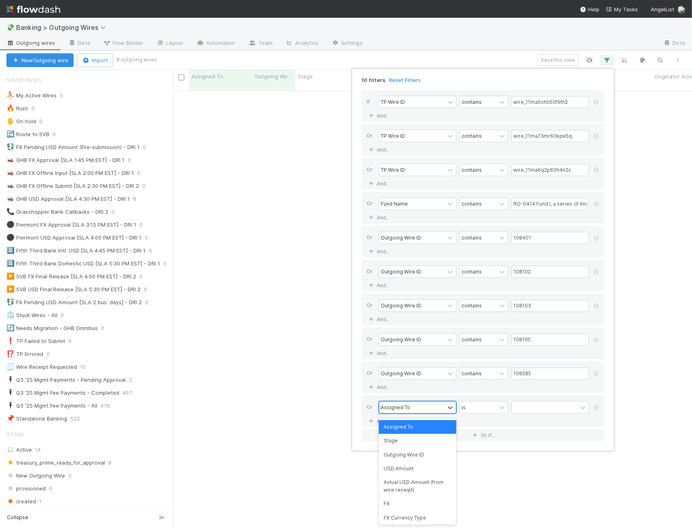
type input "out"
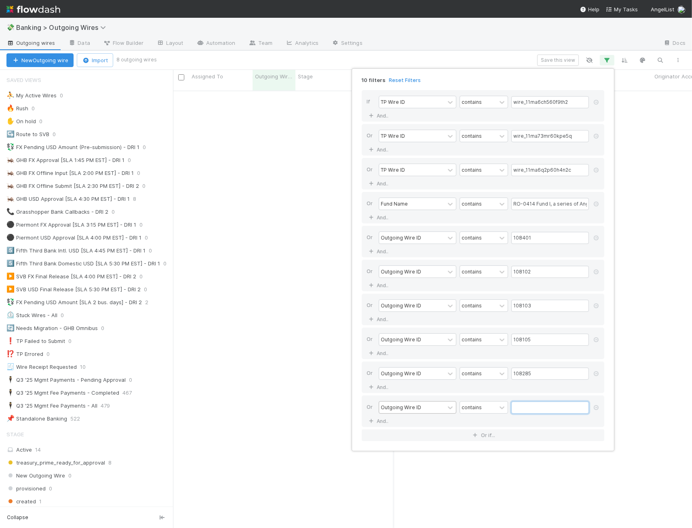
paste input "108102BBI"
type input "108102"
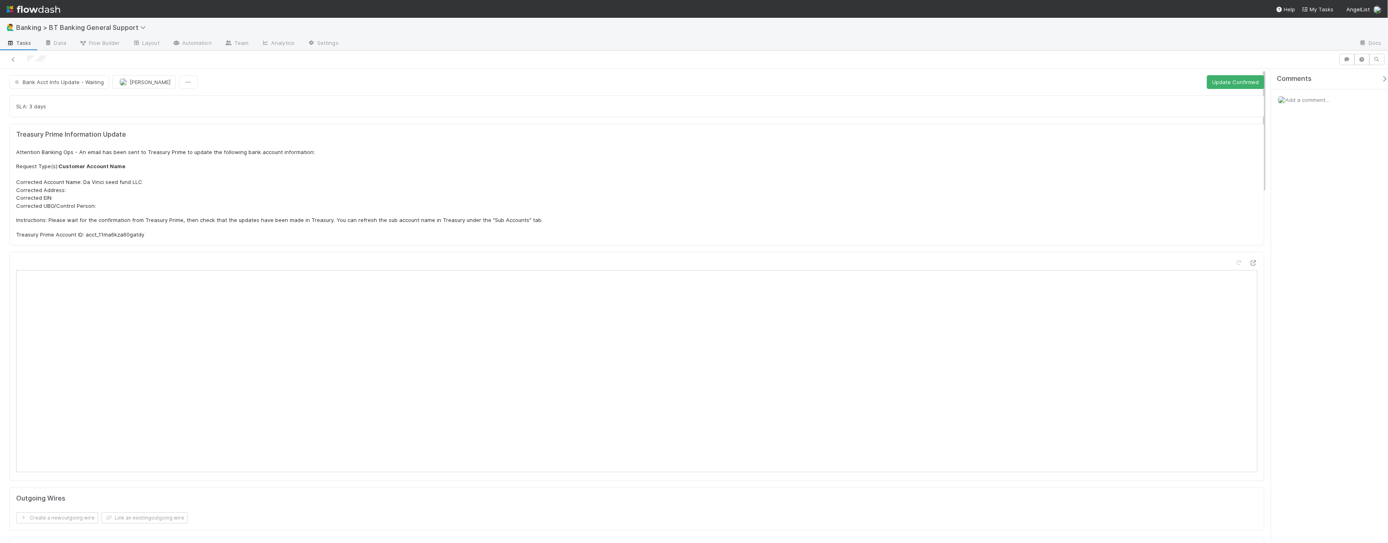
click at [115, 234] on p "Treasury Prime Account ID: acct_11ma6kza60gatdy" at bounding box center [636, 235] width 1241 height 8
copy p "acct_11ma6kza60gatdy"
click at [1225, 79] on button "Update Confirmed" at bounding box center [1235, 82] width 57 height 14
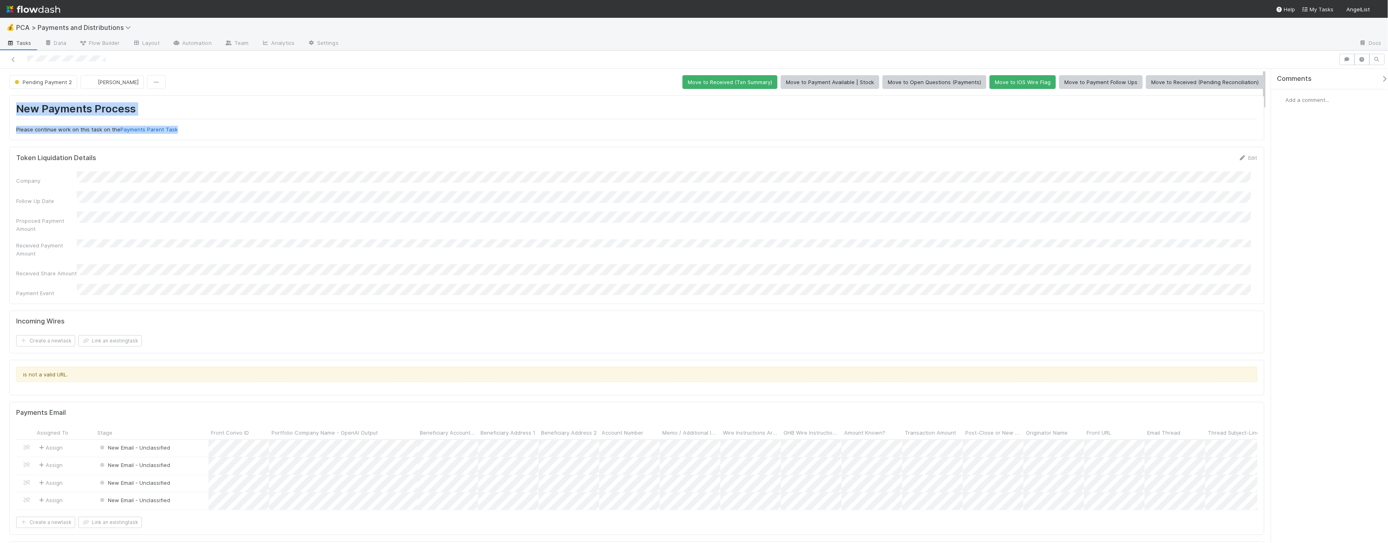
drag, startPoint x: 228, startPoint y: 135, endPoint x: -26, endPoint y: 95, distance: 257.2
click at [0, 95] on html "💰 PCA > Payments and Distributions Tasks Data Flow Builder Layout Automation Te…" at bounding box center [694, 271] width 1388 height 543
click at [300, 108] on h1 "New Payments Process" at bounding box center [636, 110] width 1241 height 17
click at [34, 84] on span "Pending Payment 2" at bounding box center [42, 82] width 59 height 6
click at [49, 101] on div "Archive" at bounding box center [63, 102] width 114 height 15
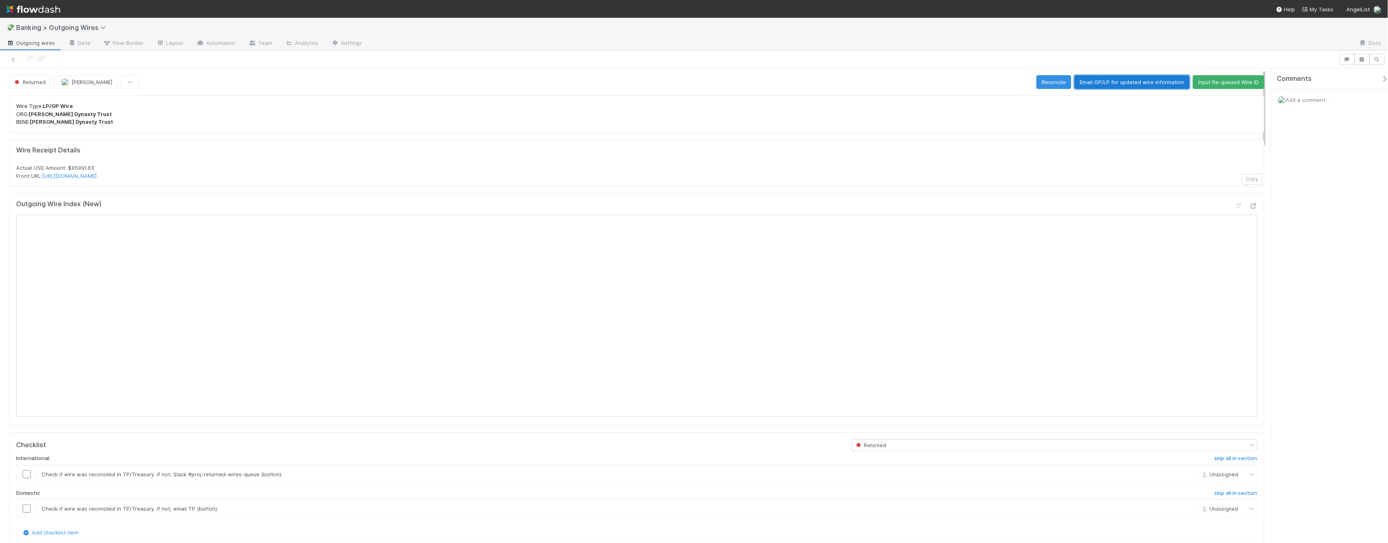
click at [1105, 82] on button "Email GP/LP for updated wire information" at bounding box center [1131, 82] width 115 height 14
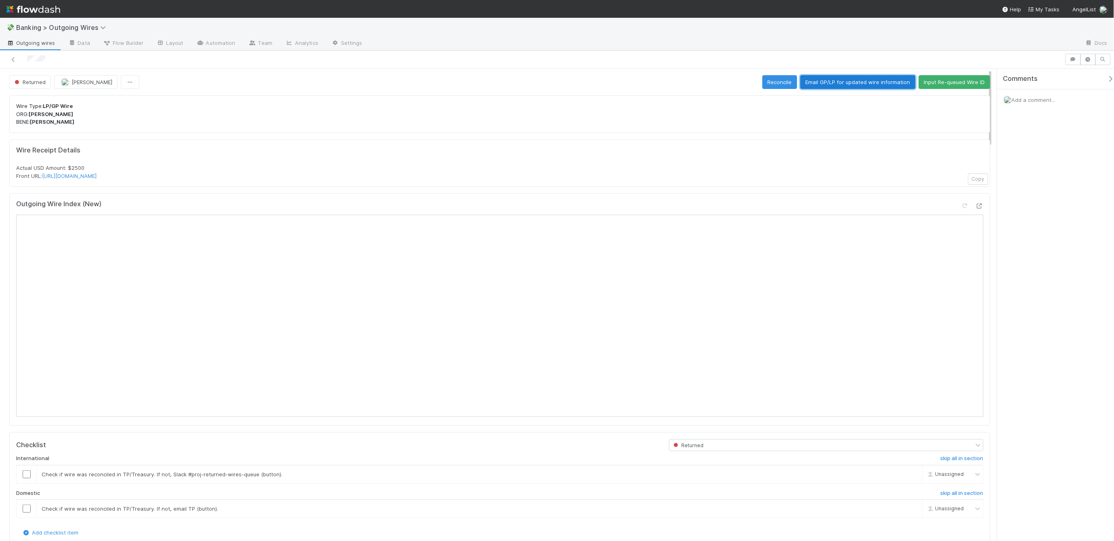
click at [857, 83] on button "Email GP/LP for updated wire information" at bounding box center [857, 82] width 115 height 14
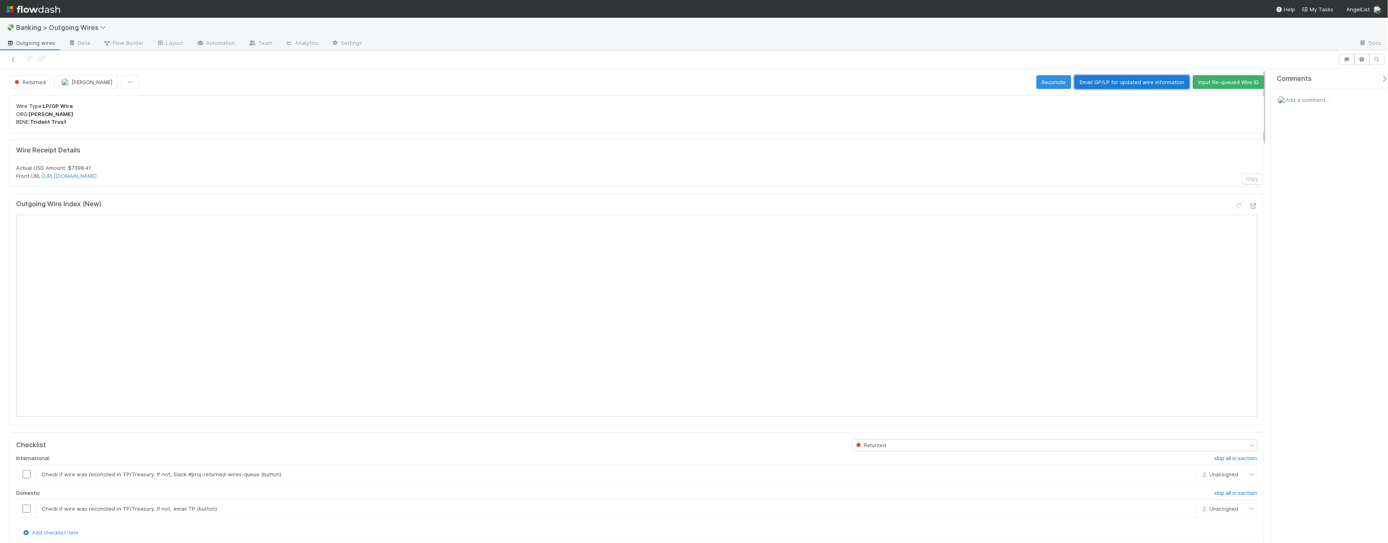
click at [1109, 78] on button "Email GP/LP for updated wire information" at bounding box center [1131, 82] width 115 height 14
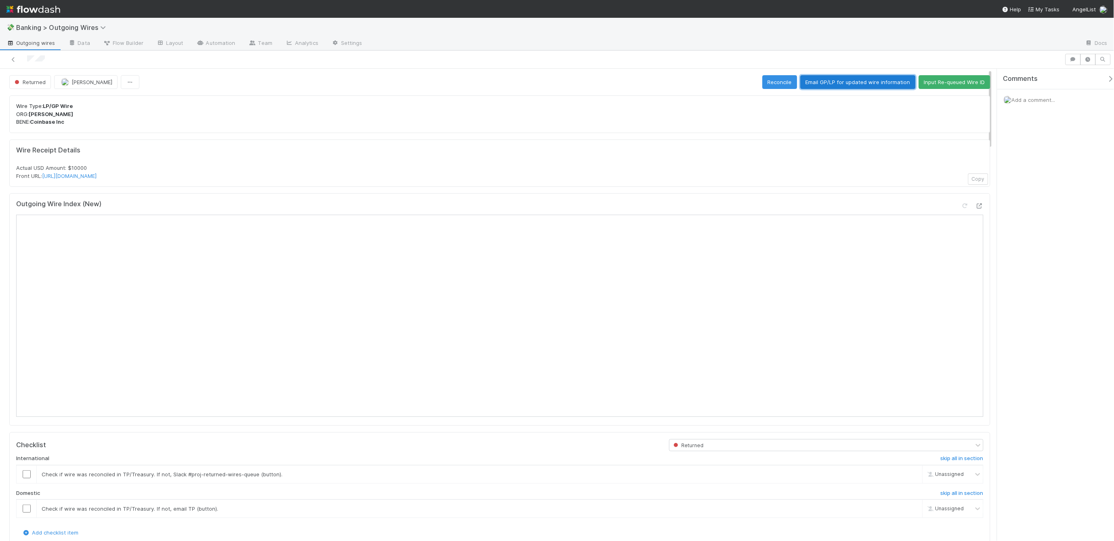
click at [867, 86] on button "Email GP/LP for updated wire information" at bounding box center [857, 82] width 115 height 14
